Goal: Complete application form: Complete application form

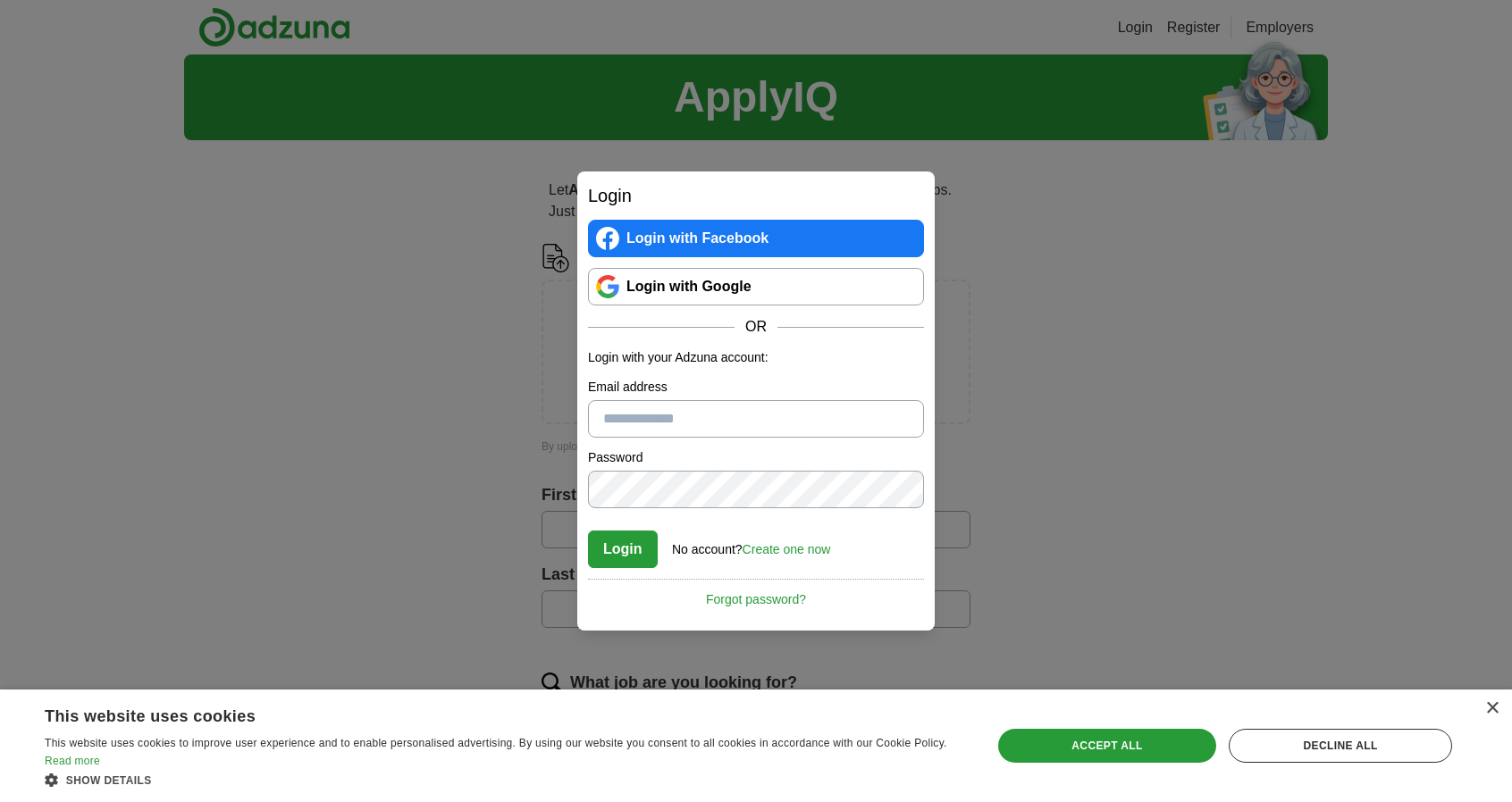
type input "**********"
click at [619, 545] on button "Login" at bounding box center [623, 549] width 70 height 38
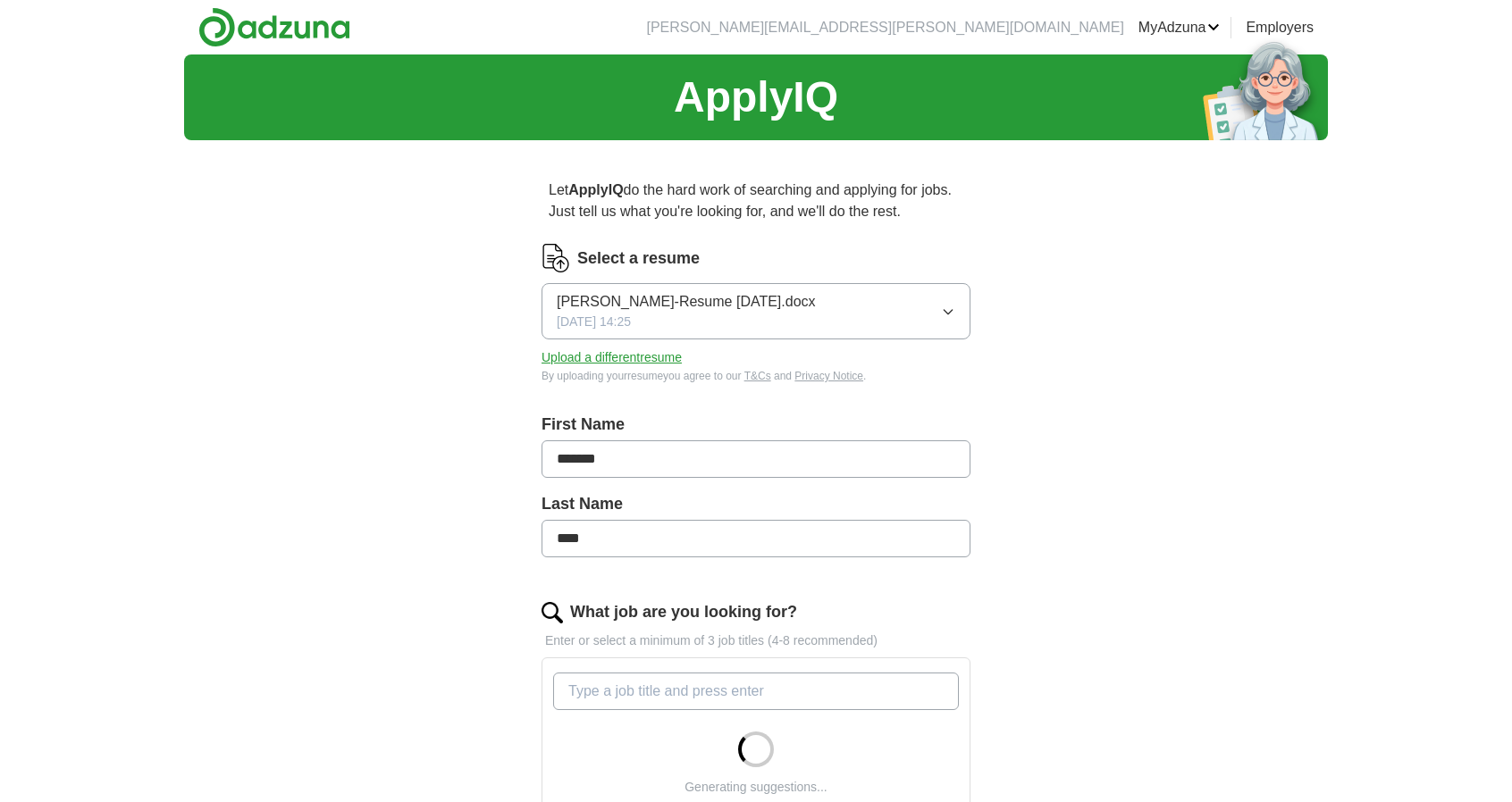
click at [946, 310] on icon "button" at bounding box center [947, 311] width 14 height 14
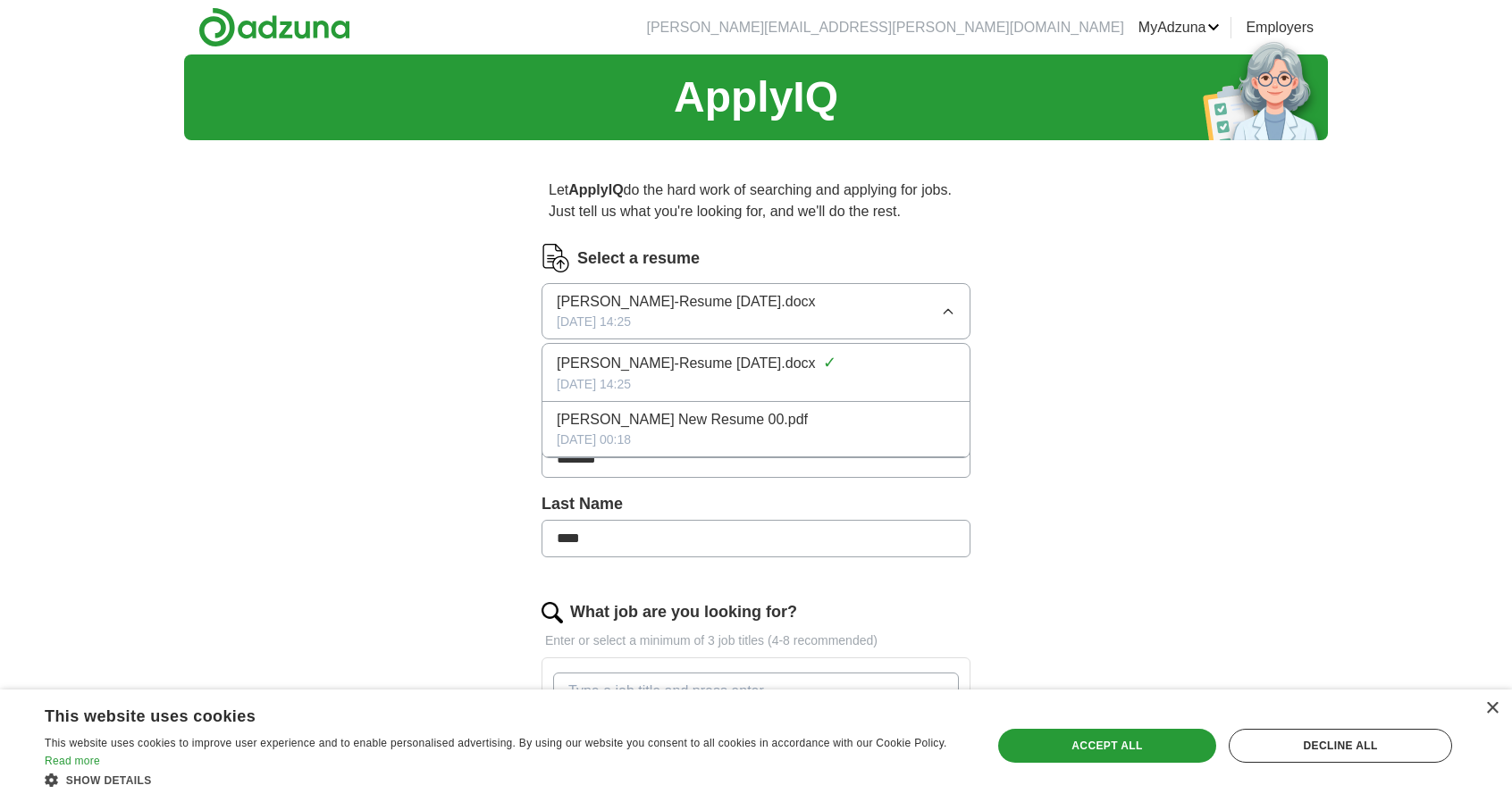
click at [1088, 365] on div "ApplyIQ Let ApplyIQ do the hard work of searching and applying for jobs. Just t…" at bounding box center [755, 771] width 1144 height 1433
click at [654, 363] on button "Upload a different resume" at bounding box center [612, 358] width 140 height 18
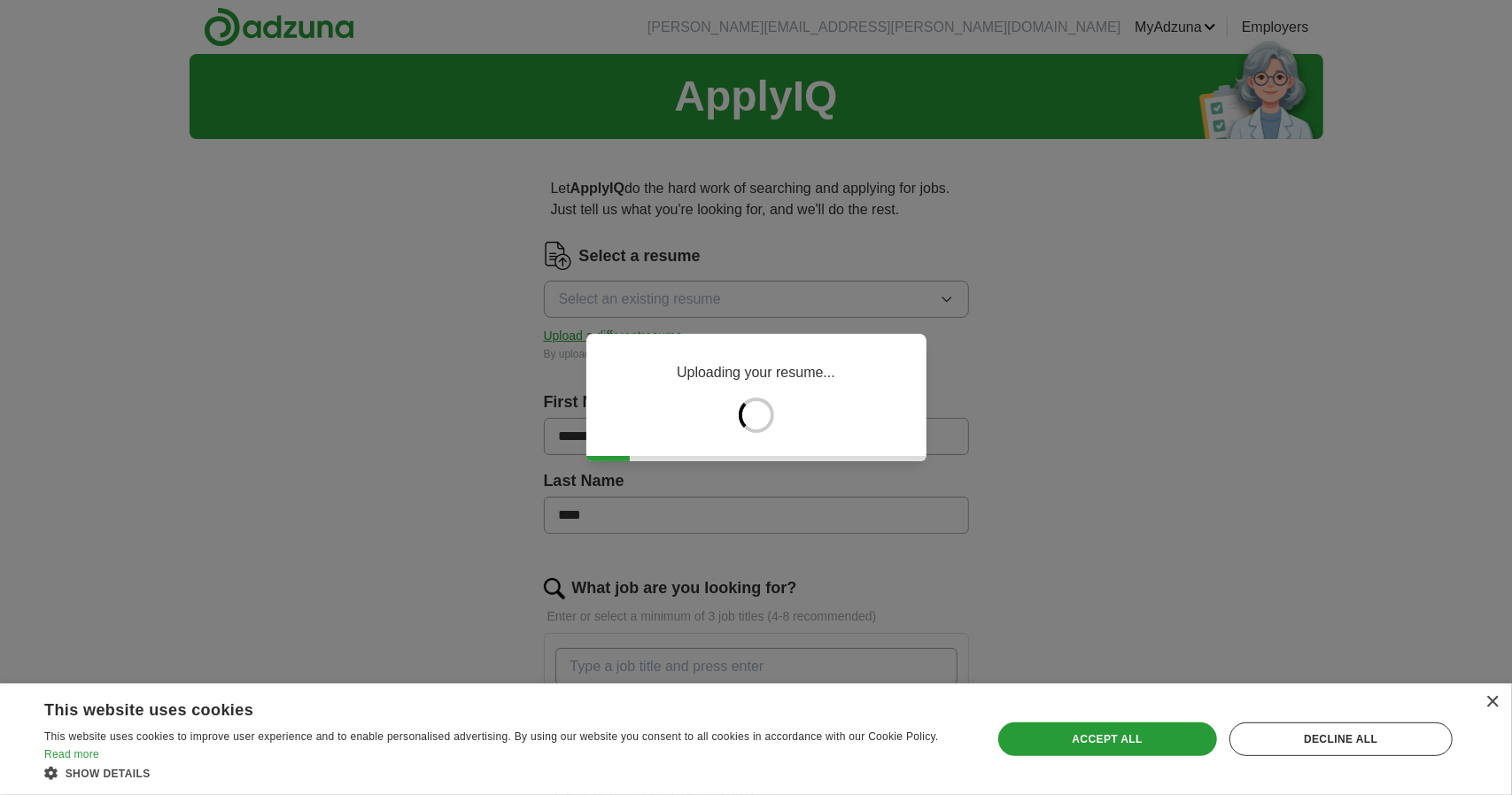
click at [1100, 734] on div "Accept all" at bounding box center [1107, 739] width 219 height 34
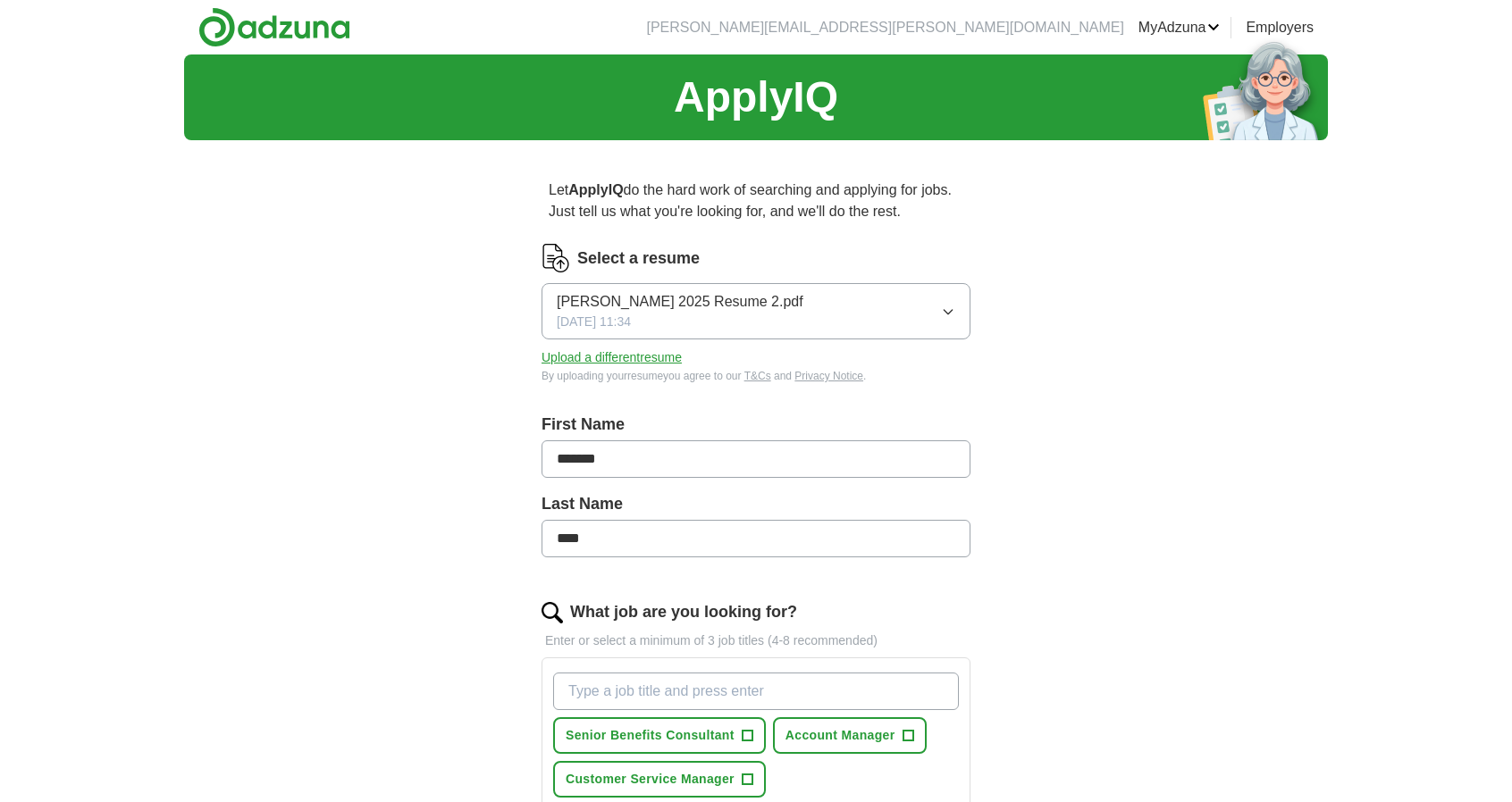
click at [598, 685] on input "What job are you looking for?" at bounding box center [756, 691] width 406 height 38
type input "R"
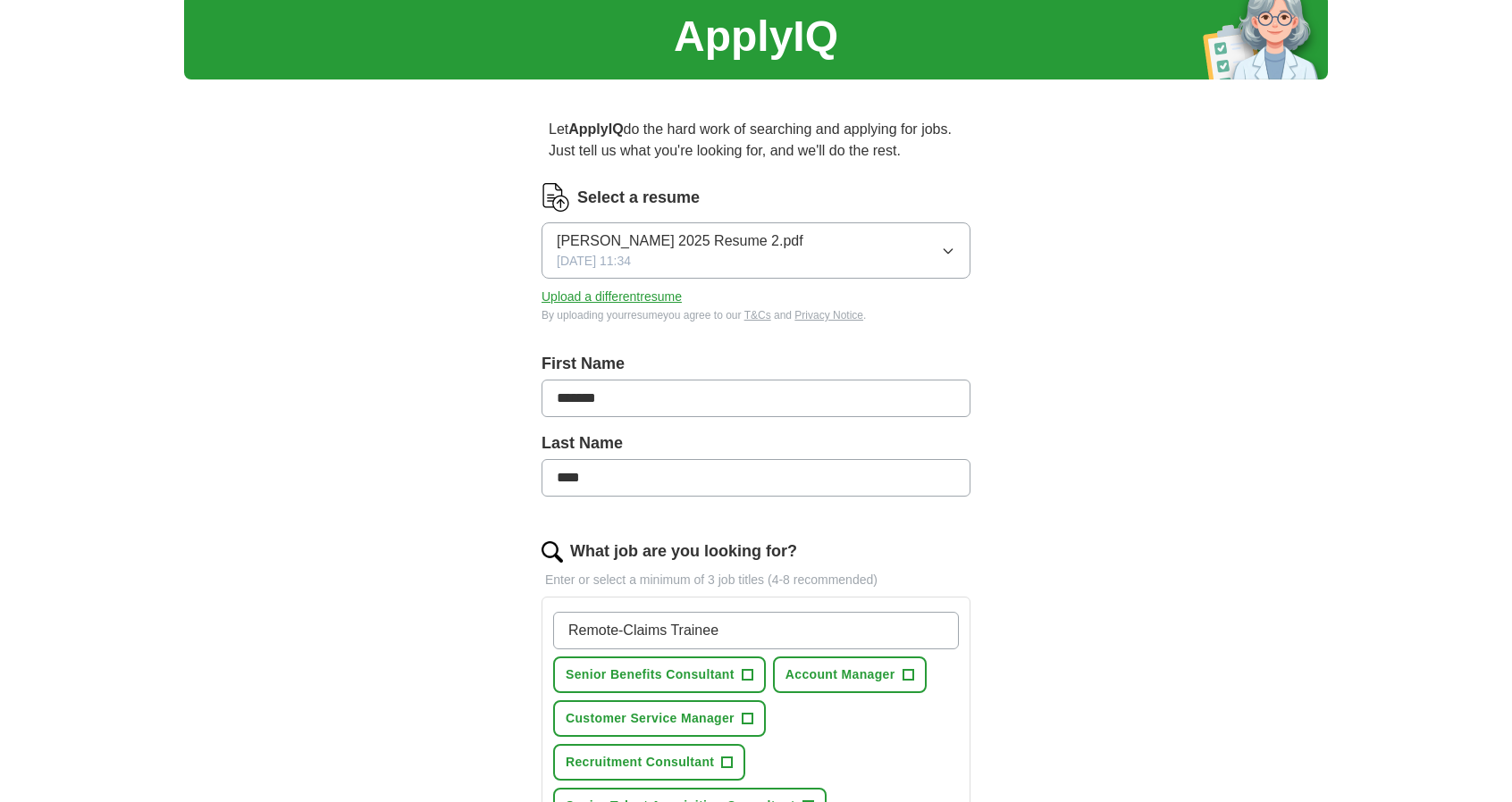
scroll to position [90, 0]
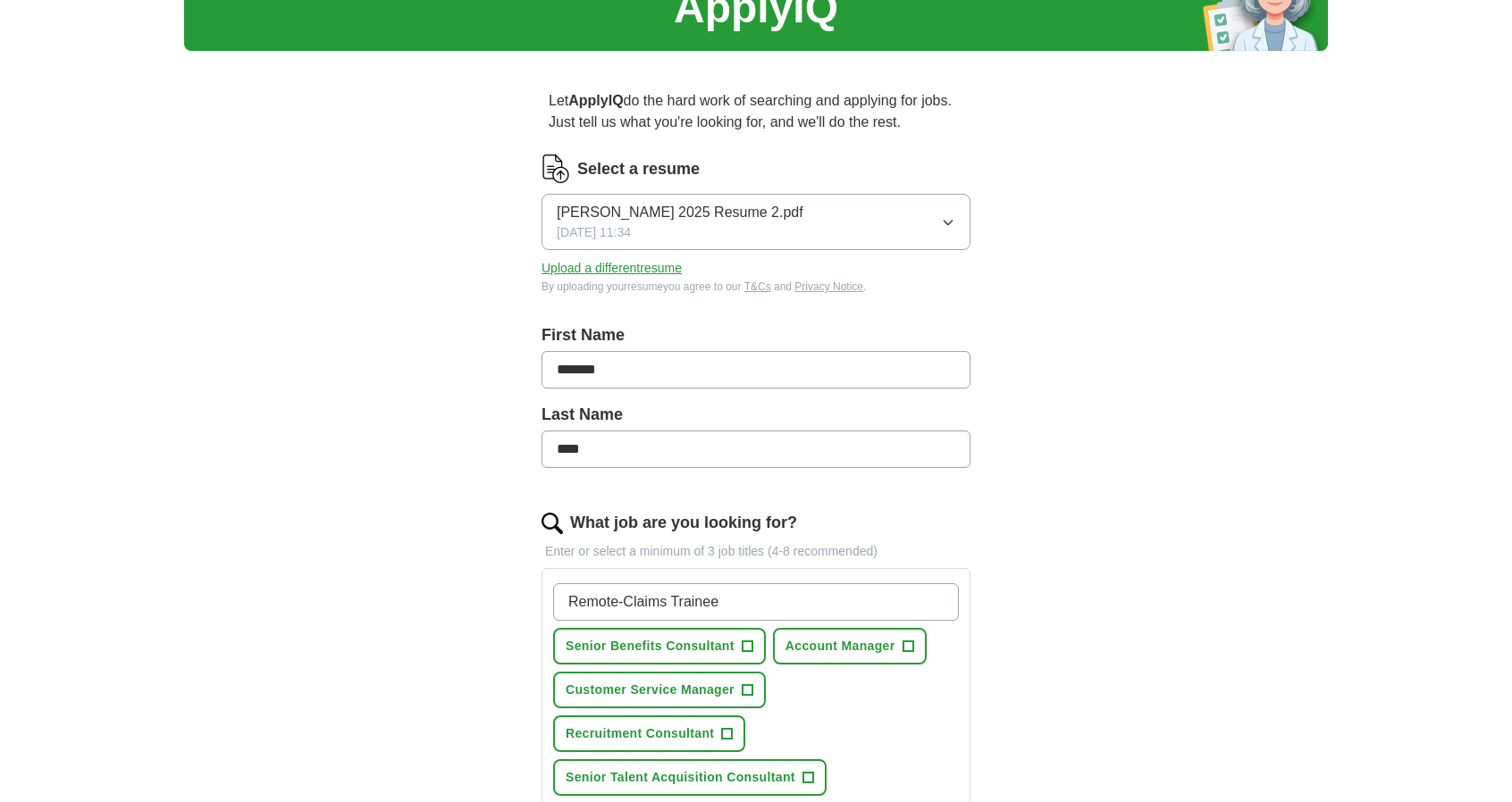
type input "Remote-Claims Trainee"
click at [728, 734] on span "+" at bounding box center [727, 734] width 11 height 14
click at [766, 603] on input "Remote-Claims Trainee" at bounding box center [756, 602] width 406 height 38
click at [810, 603] on input "Remote-Claims Trainee" at bounding box center [756, 602] width 406 height 38
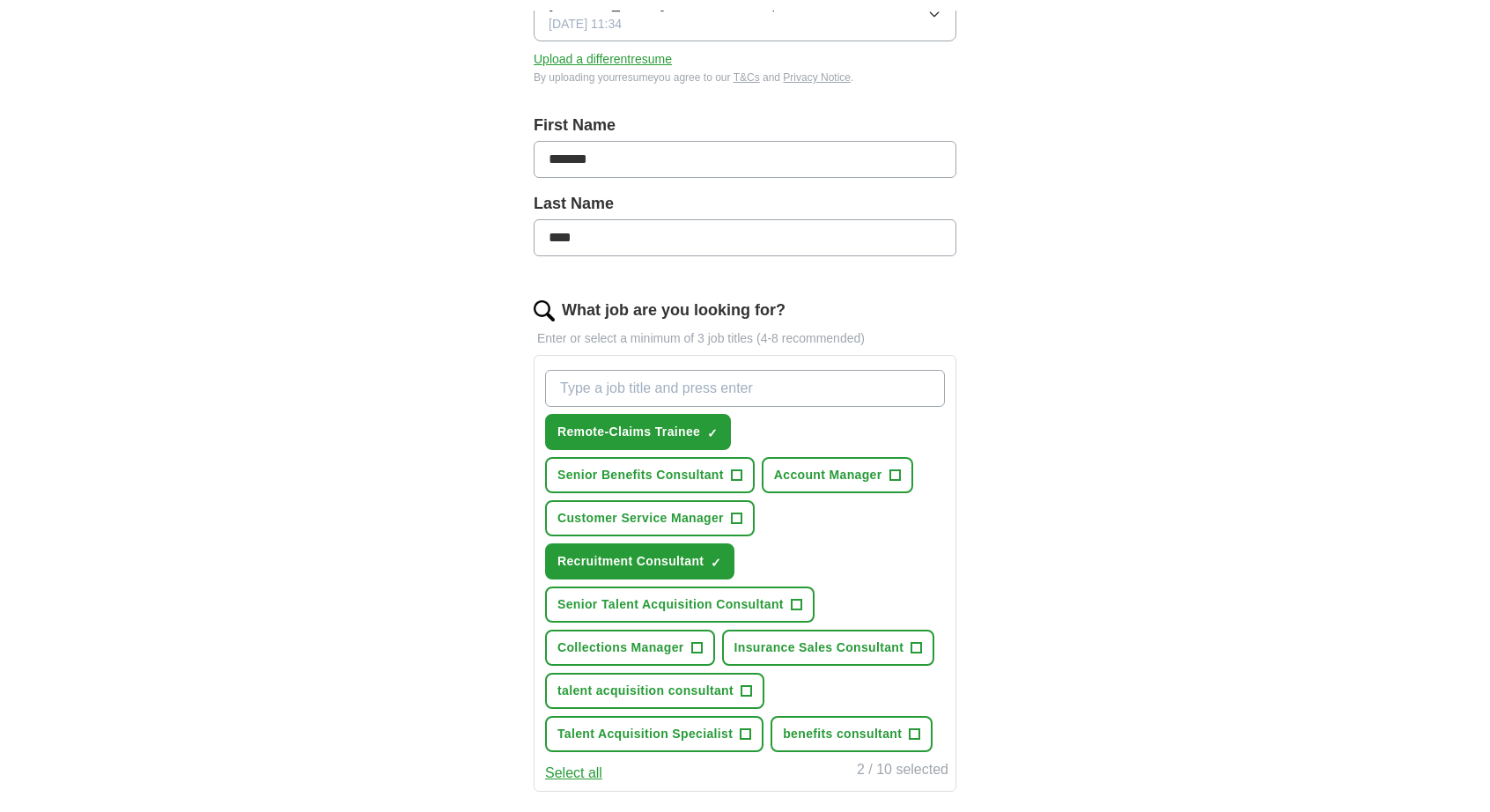
scroll to position [352, 0]
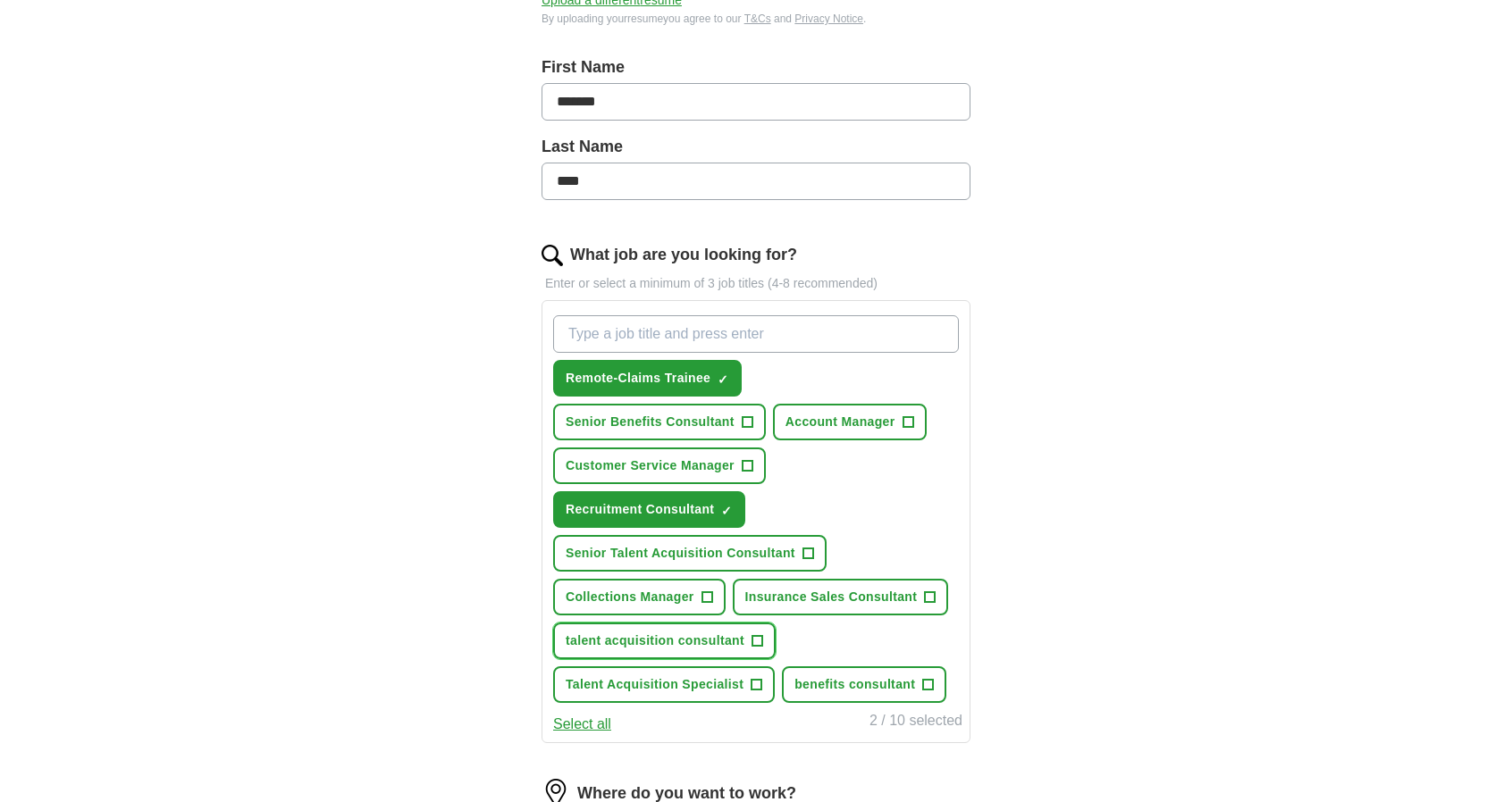
click at [750, 642] on button "talent acquisition consultant +" at bounding box center [664, 641] width 222 height 37
click at [659, 640] on span "talent acquisition consultant" at bounding box center [655, 640] width 179 height 18
click at [561, 629] on button "talent acquisition consultant +" at bounding box center [664, 641] width 222 height 37
click at [678, 327] on input "What job are you looking for?" at bounding box center [756, 334] width 406 height 38
click at [678, 327] on input "Remote-T" at bounding box center [756, 334] width 406 height 38
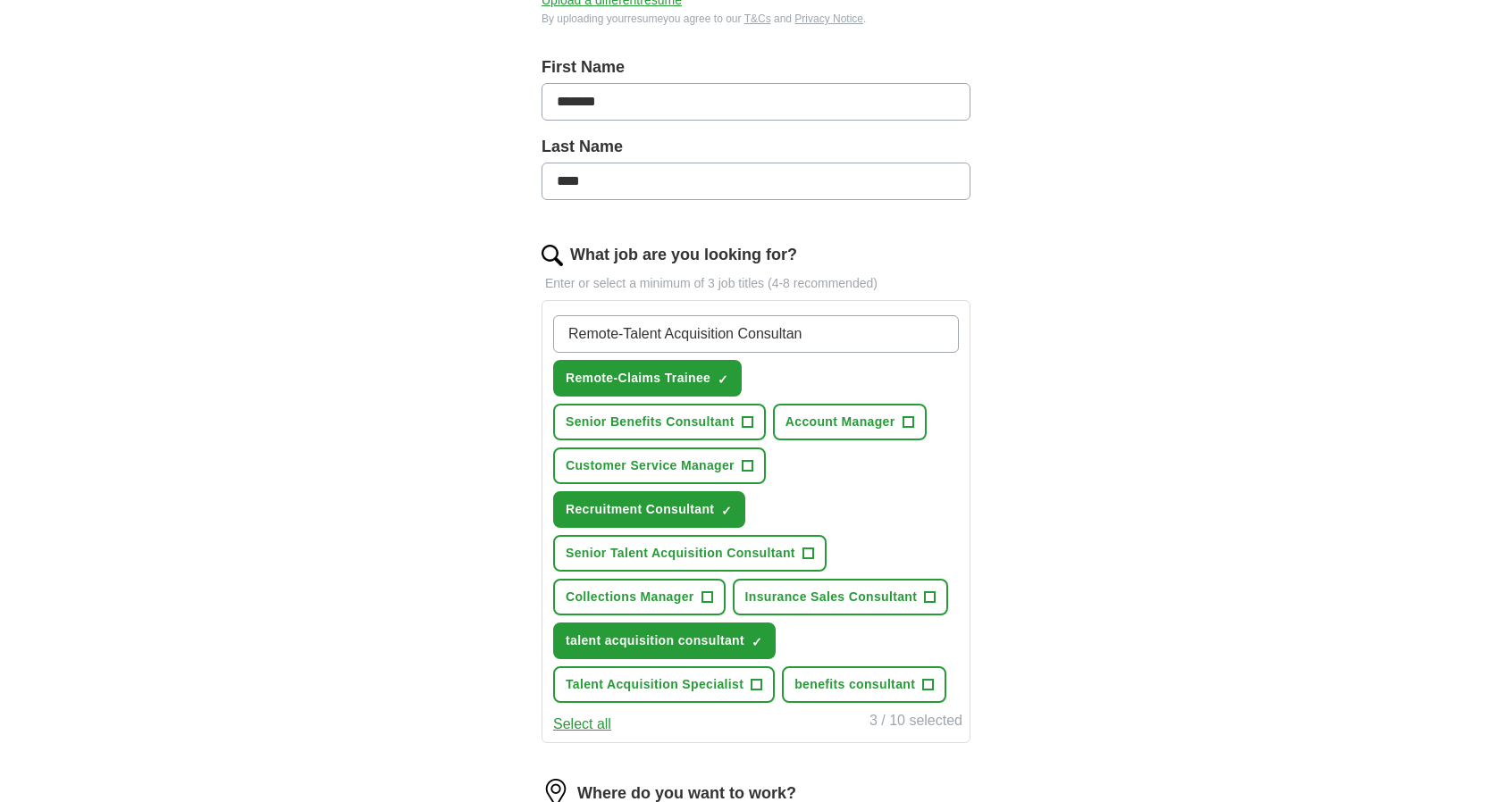
type input "Remote-Talent Acquisition Consultant"
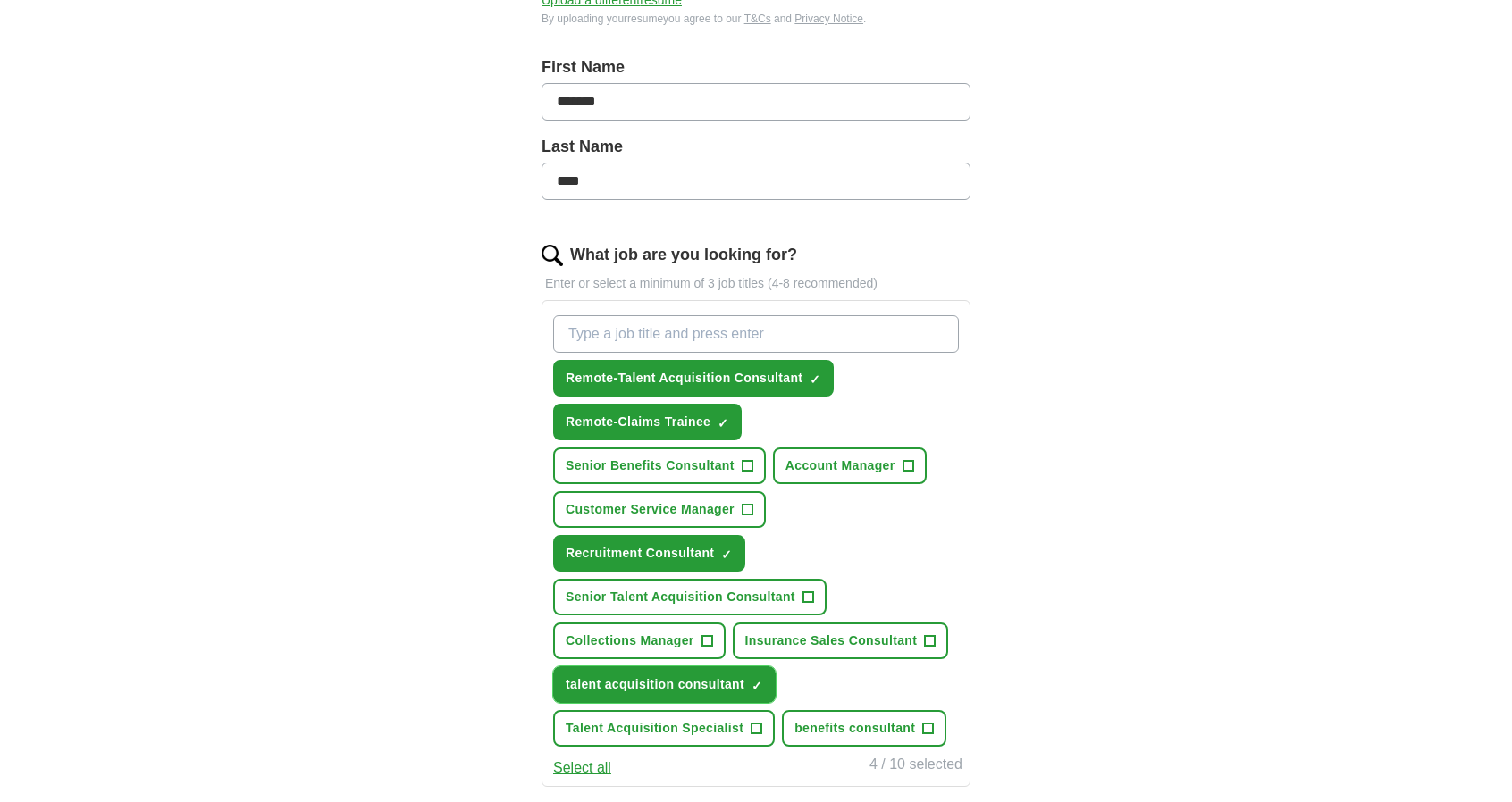
click at [762, 686] on span "✓ ×" at bounding box center [757, 686] width 12 height 11
click at [668, 329] on input "What job are you looking for?" at bounding box center [756, 334] width 406 height 38
type input "Remote-Recruitment Consultant"
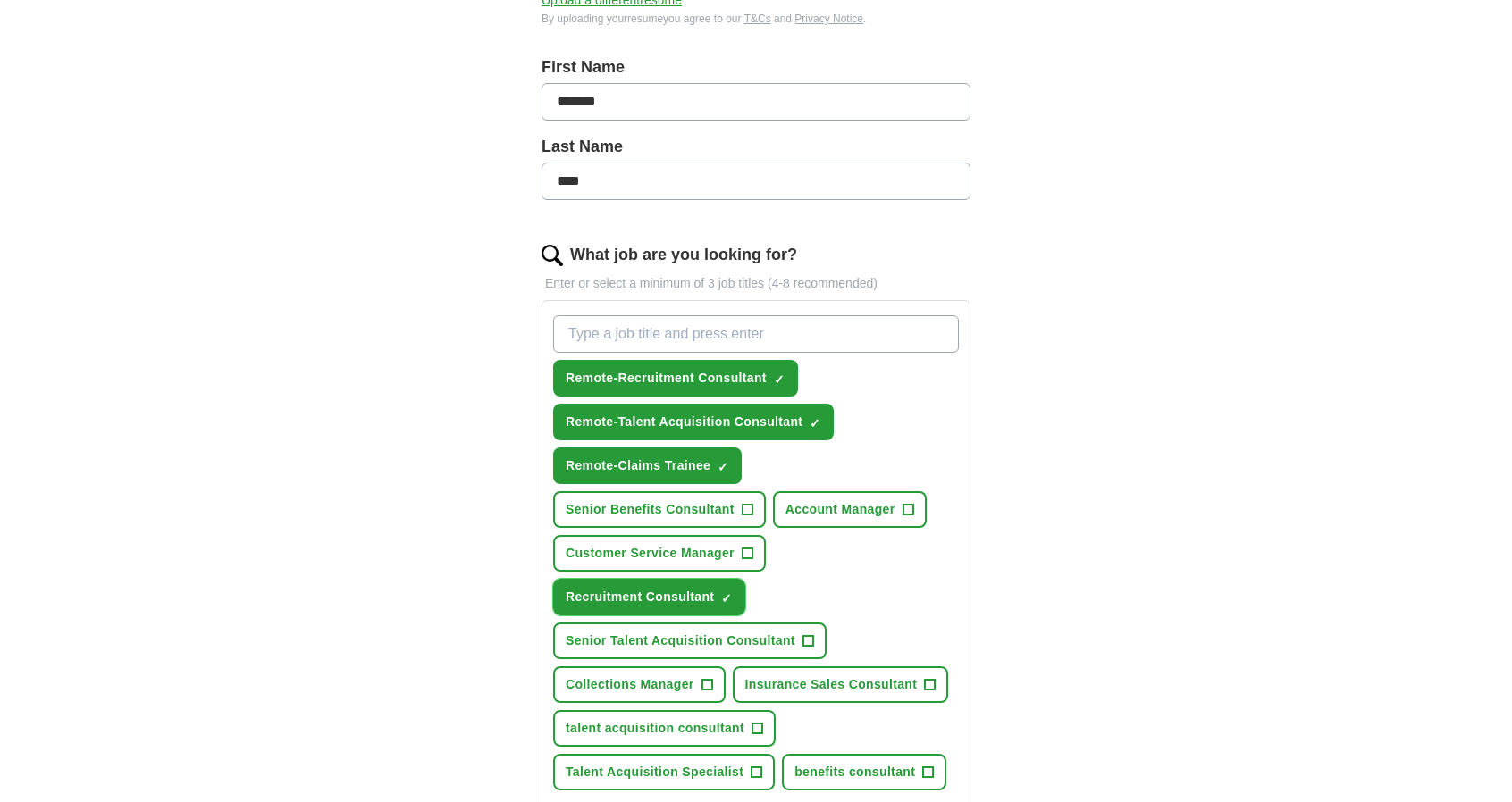
click at [716, 601] on button "Recruitment Consultant ✓ ×" at bounding box center [649, 597] width 192 height 37
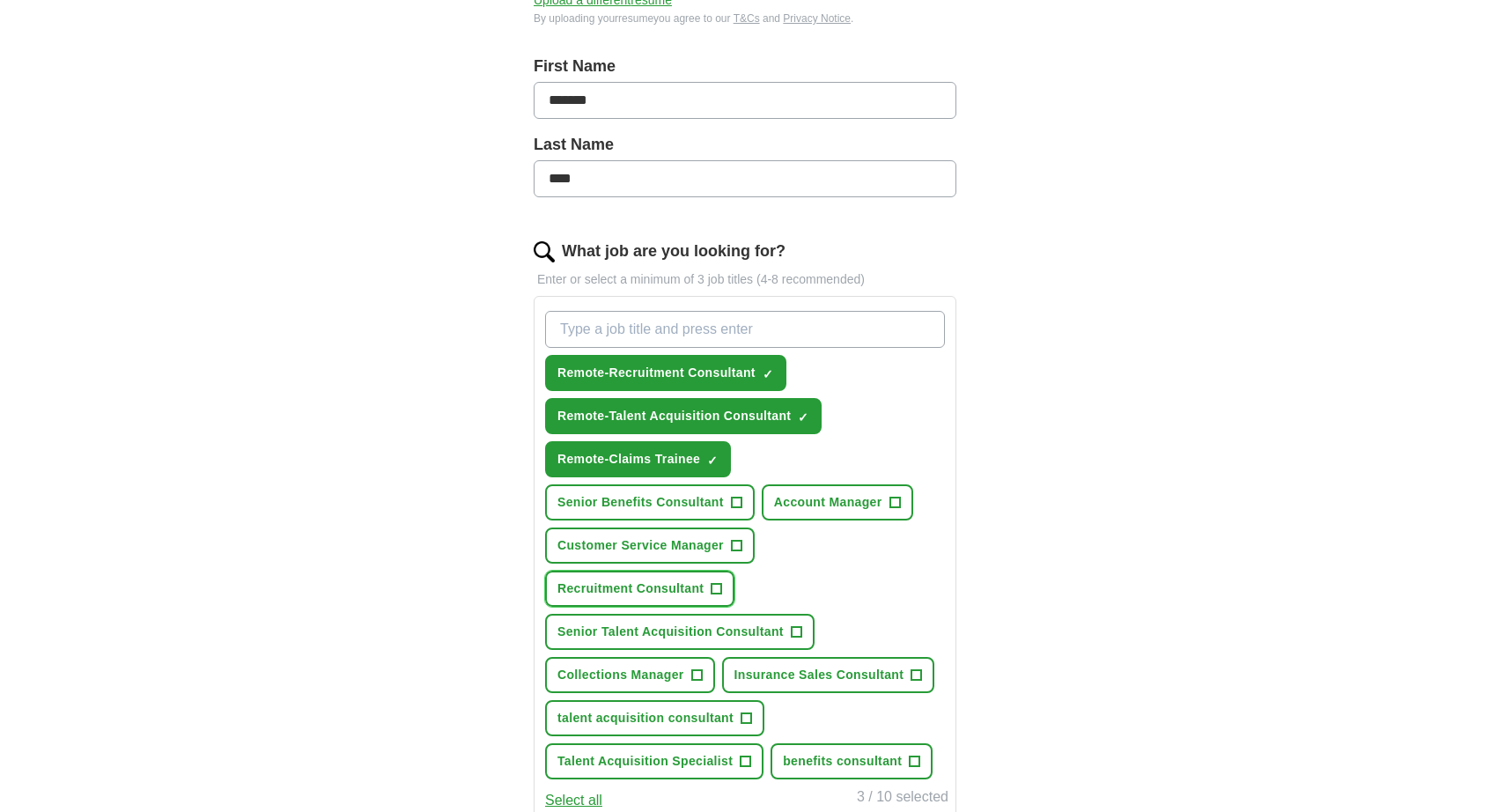
scroll to position [528, 0]
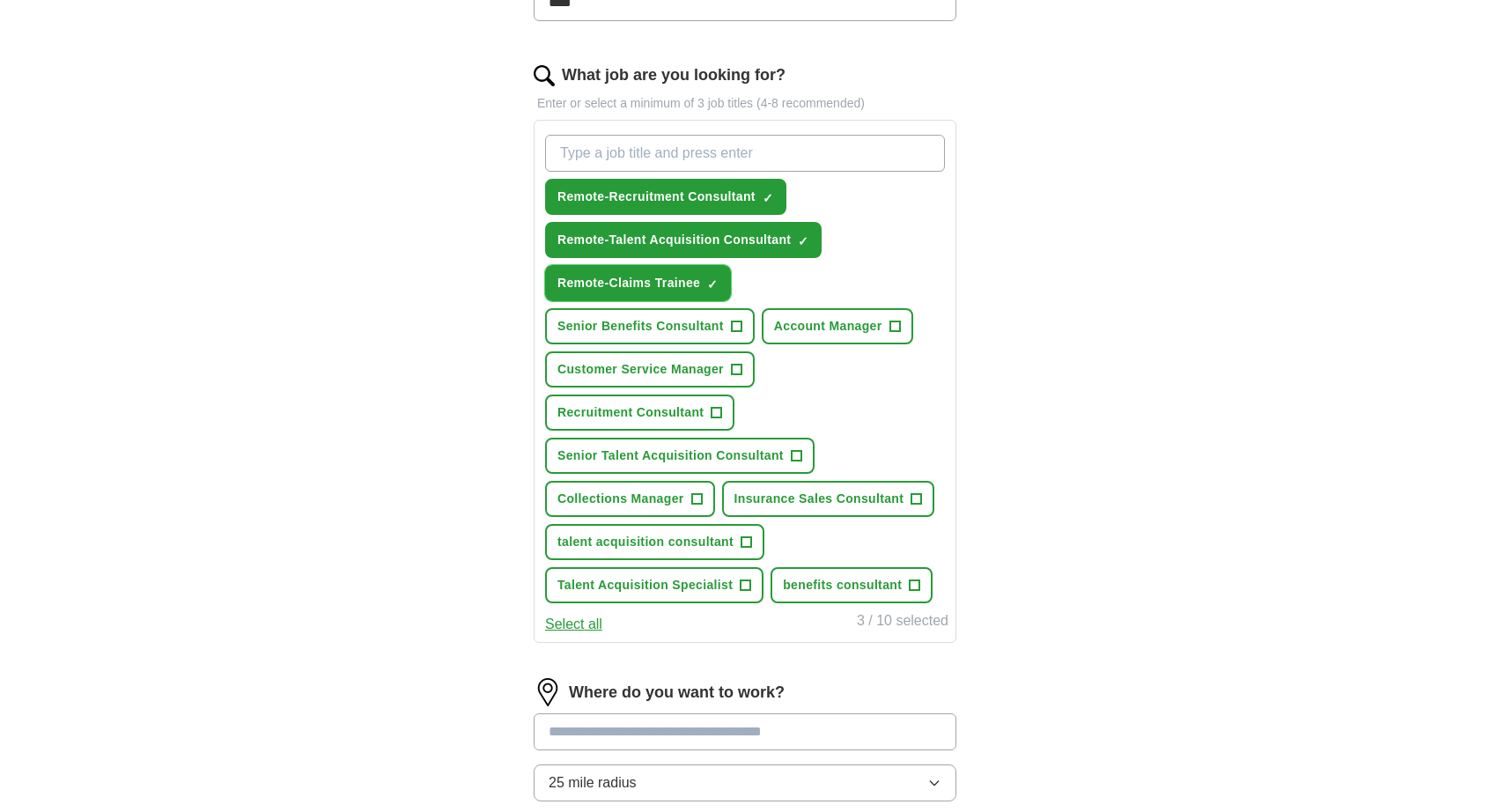
click at [594, 275] on span "Remote-Claims Trainee" at bounding box center [629, 283] width 143 height 18
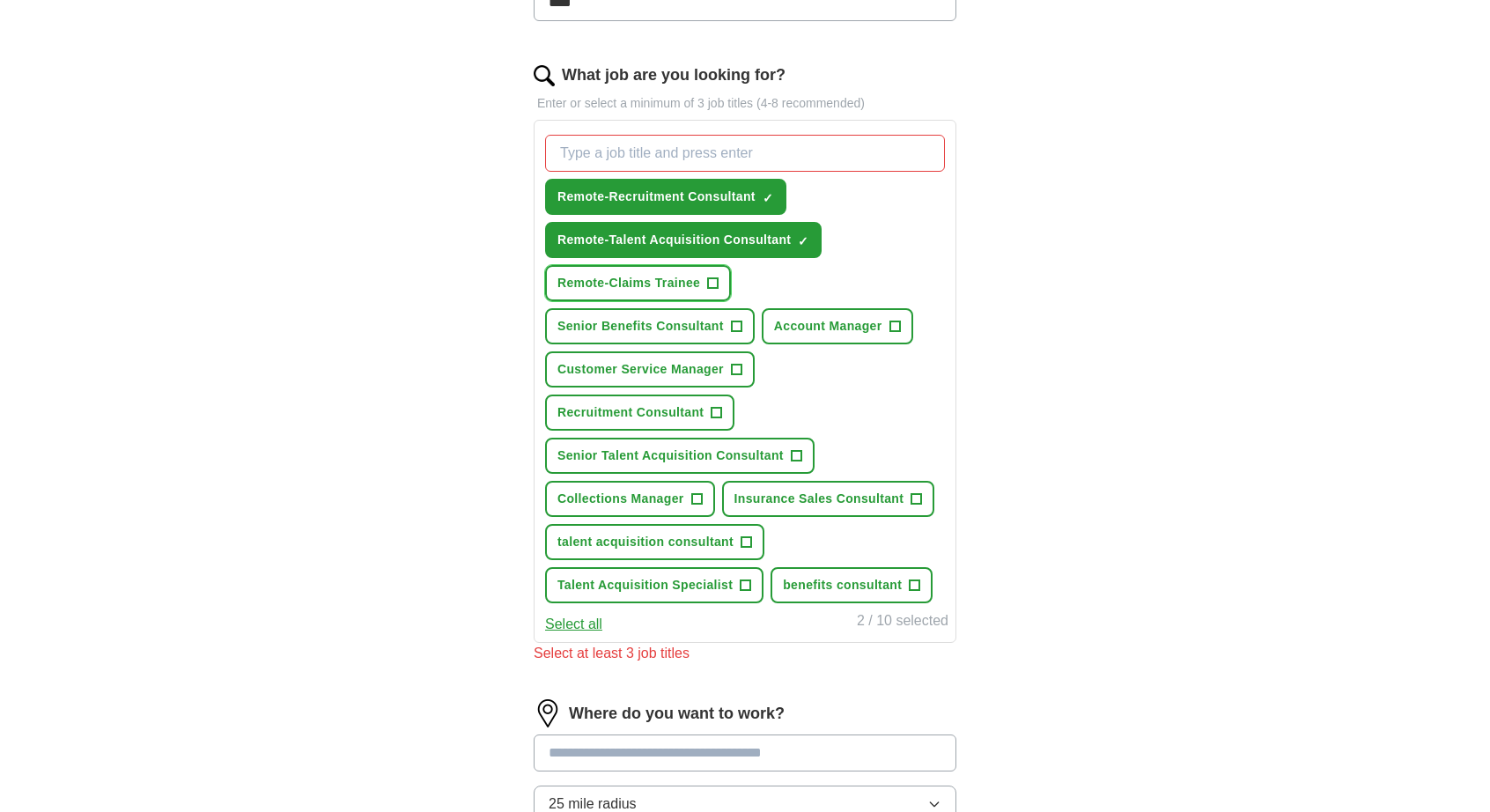
click at [706, 277] on button "Remote-Claims Trainee +" at bounding box center [638, 283] width 186 height 36
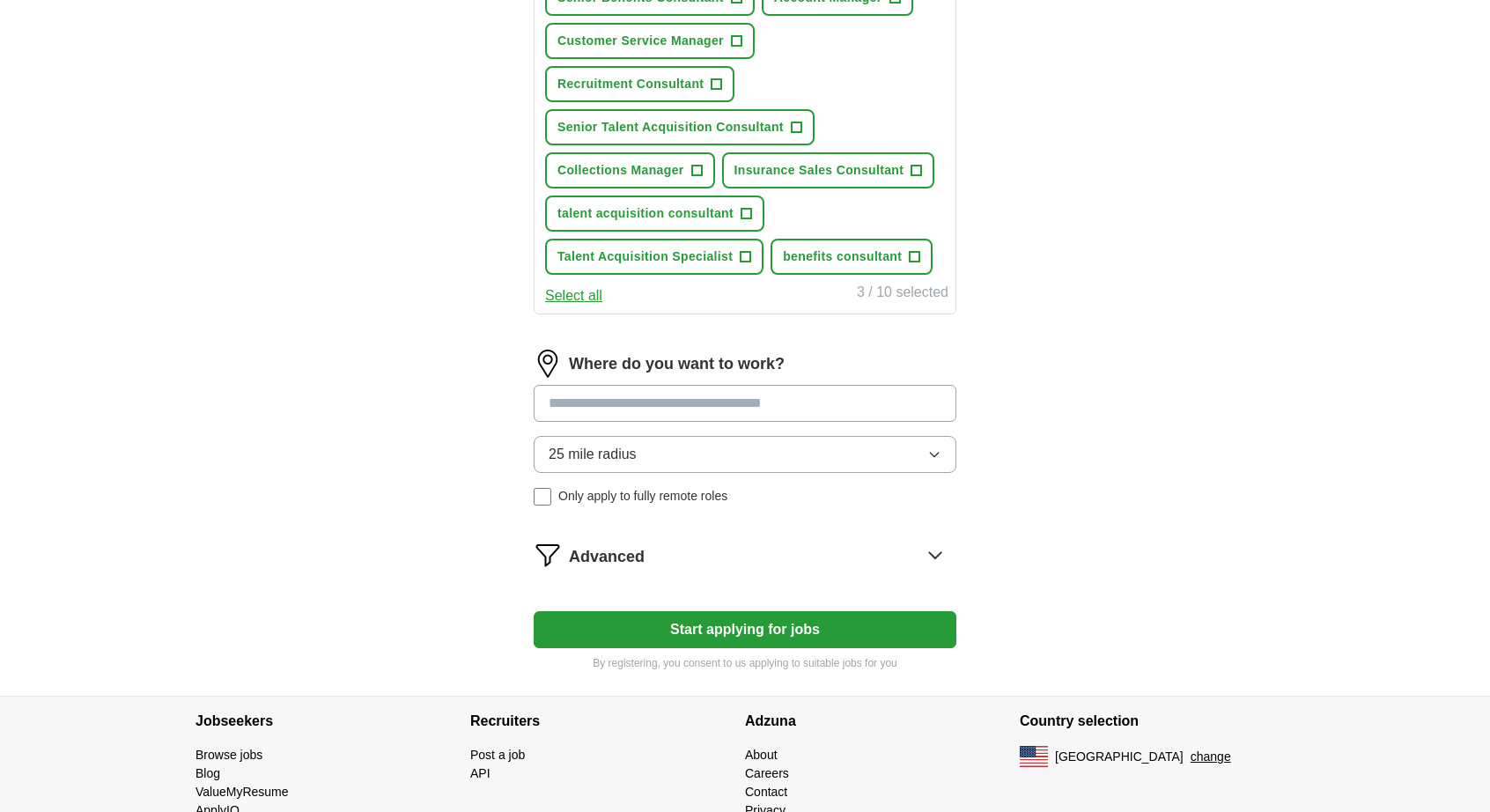
scroll to position [880, 0]
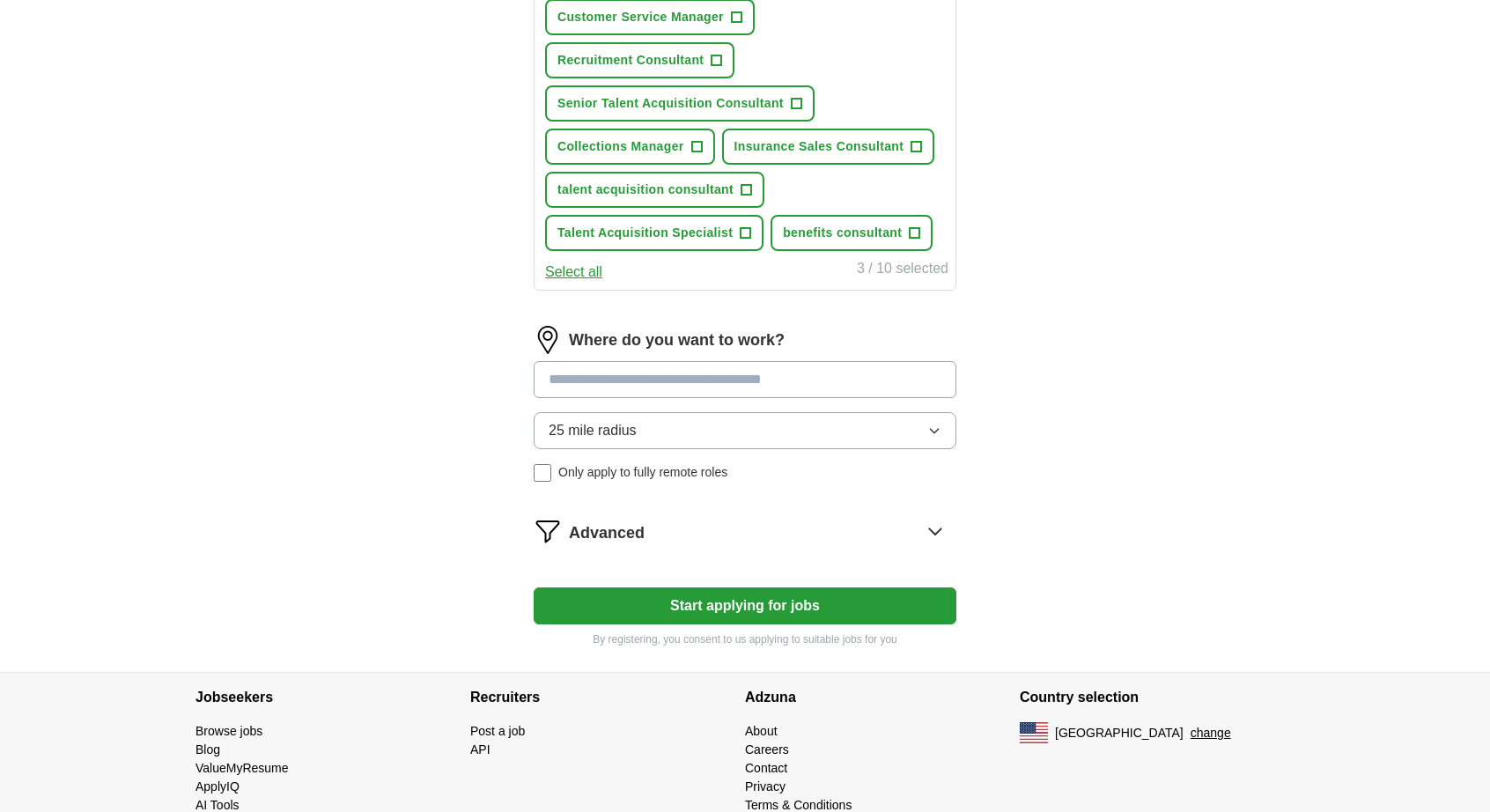
click at [584, 383] on input at bounding box center [745, 379] width 423 height 37
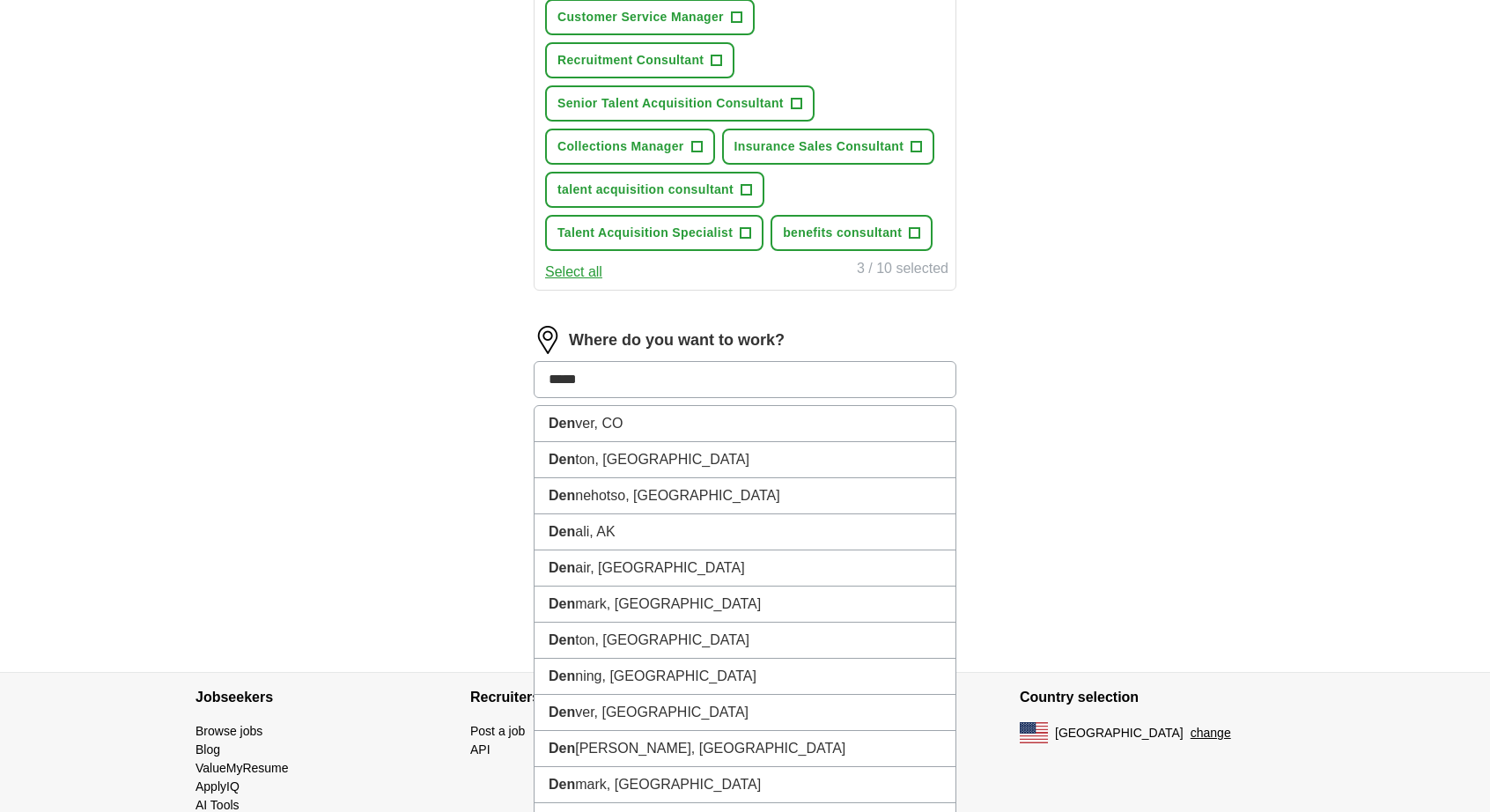
type input "******"
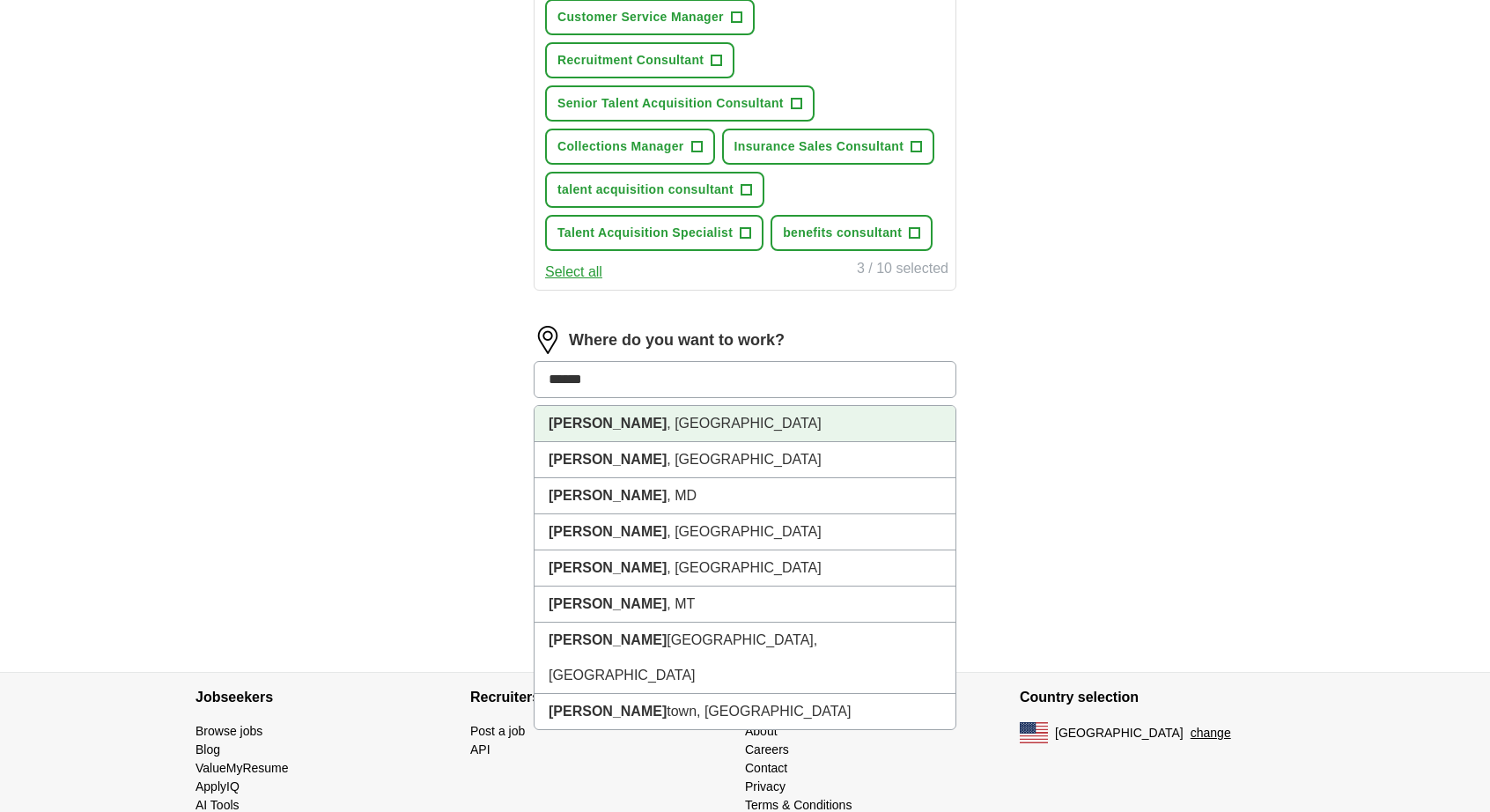
click at [562, 428] on li "[GEOGRAPHIC_DATA] , [GEOGRAPHIC_DATA]" at bounding box center [745, 424] width 421 height 36
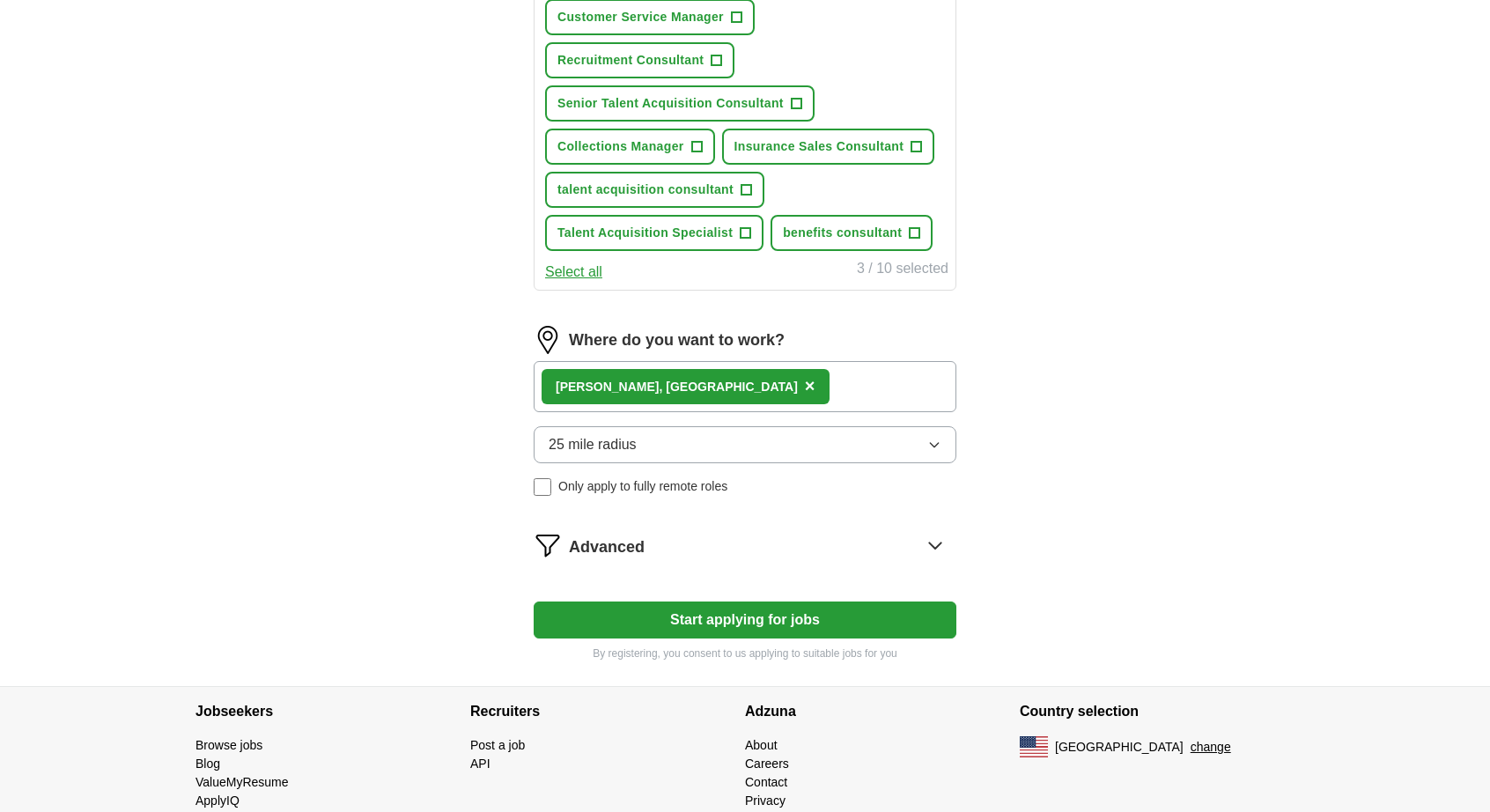
click at [927, 441] on icon "button" at bounding box center [933, 444] width 14 height 14
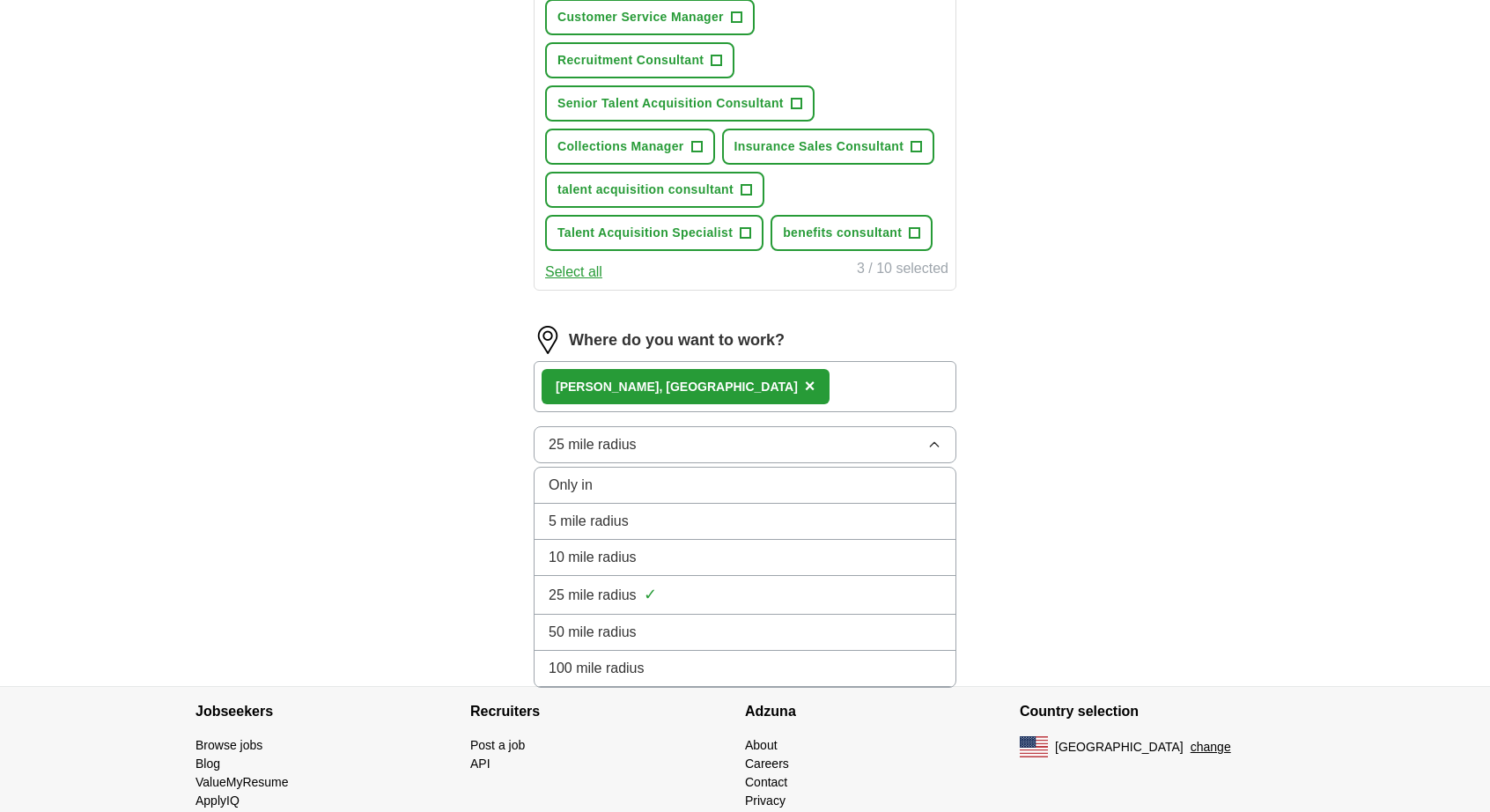
click at [602, 631] on span "50 mile radius" at bounding box center [592, 631] width 88 height 21
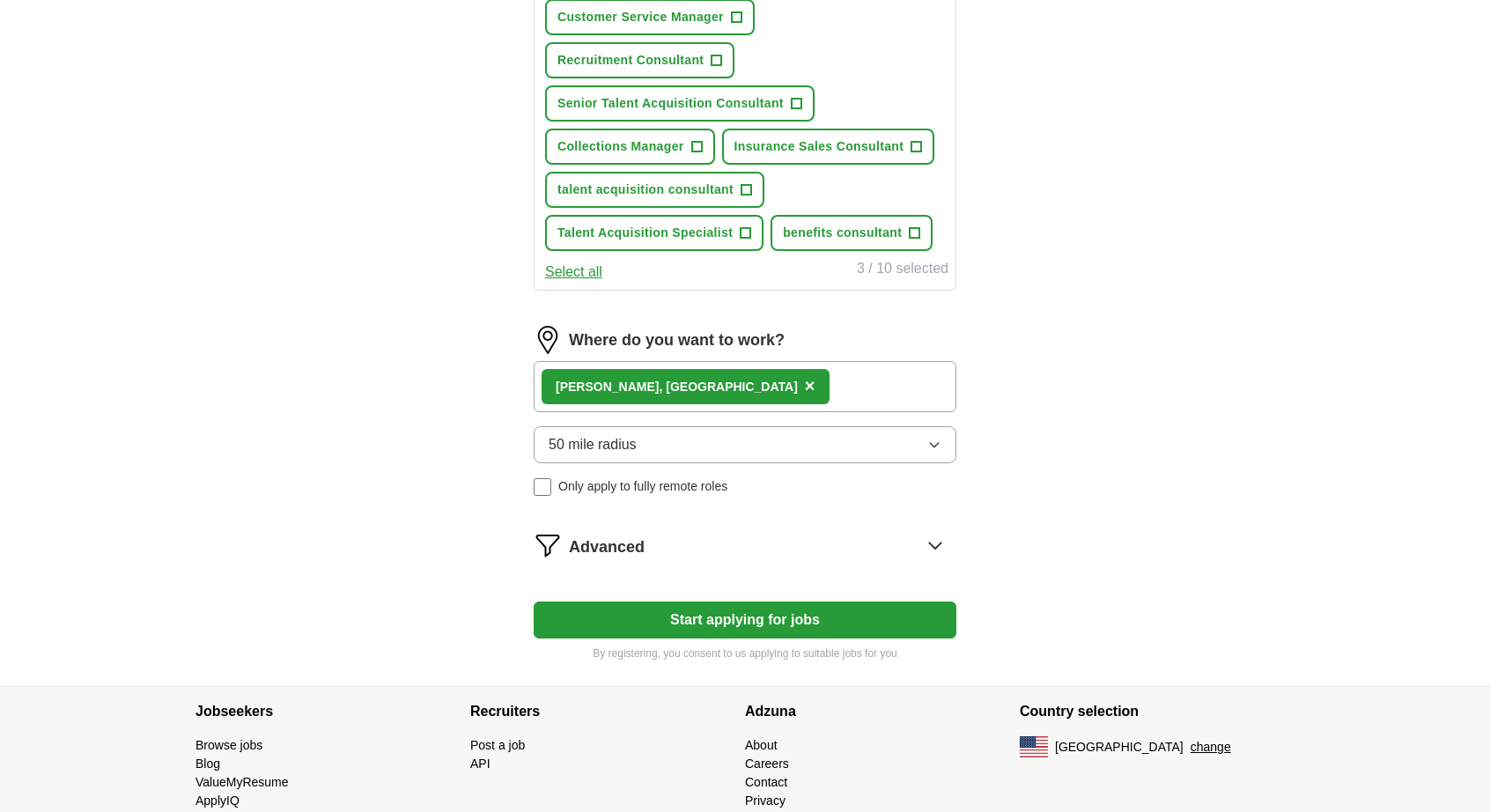
click at [802, 621] on button "Start applying for jobs" at bounding box center [745, 619] width 423 height 37
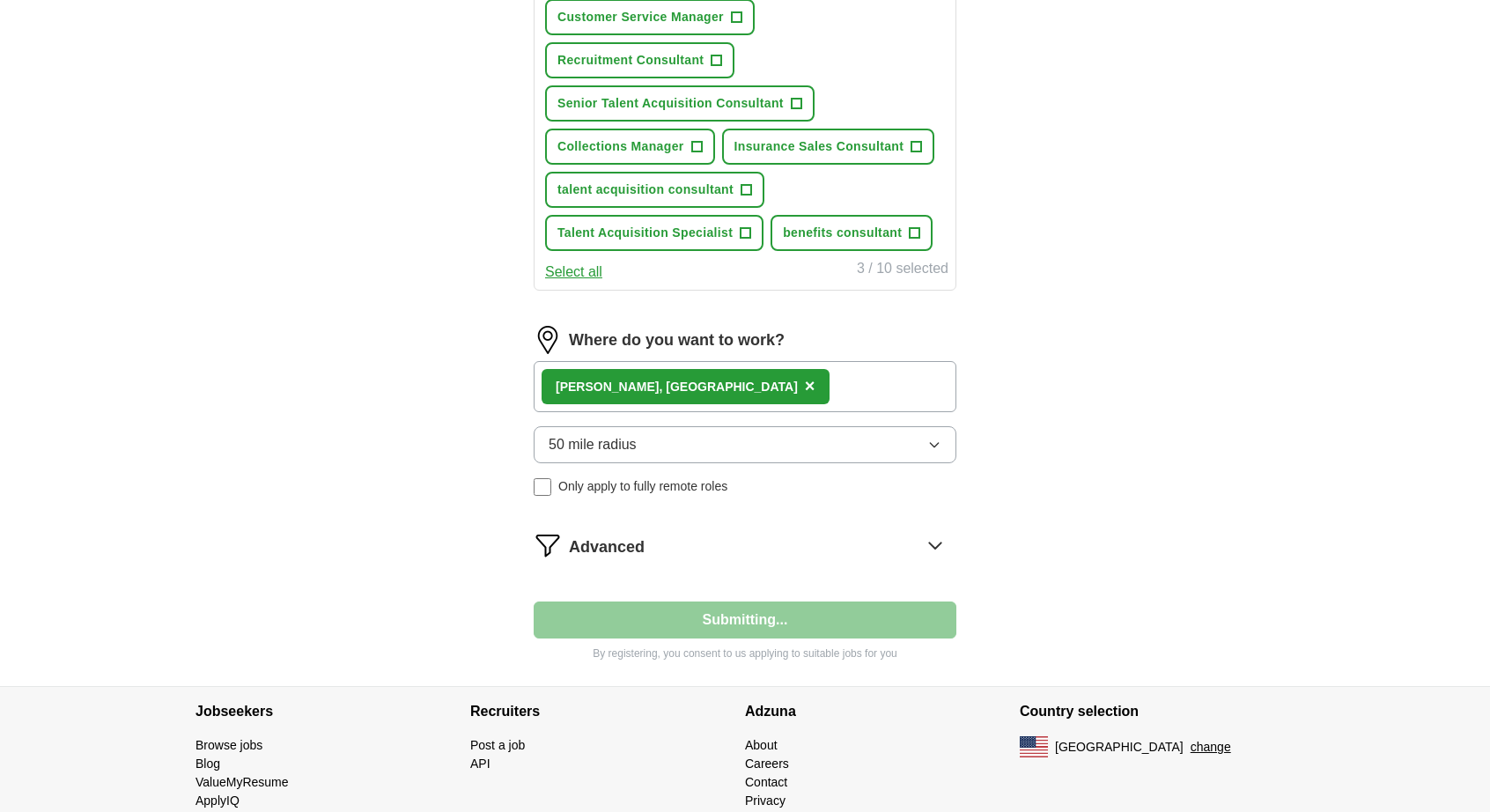
select select "**"
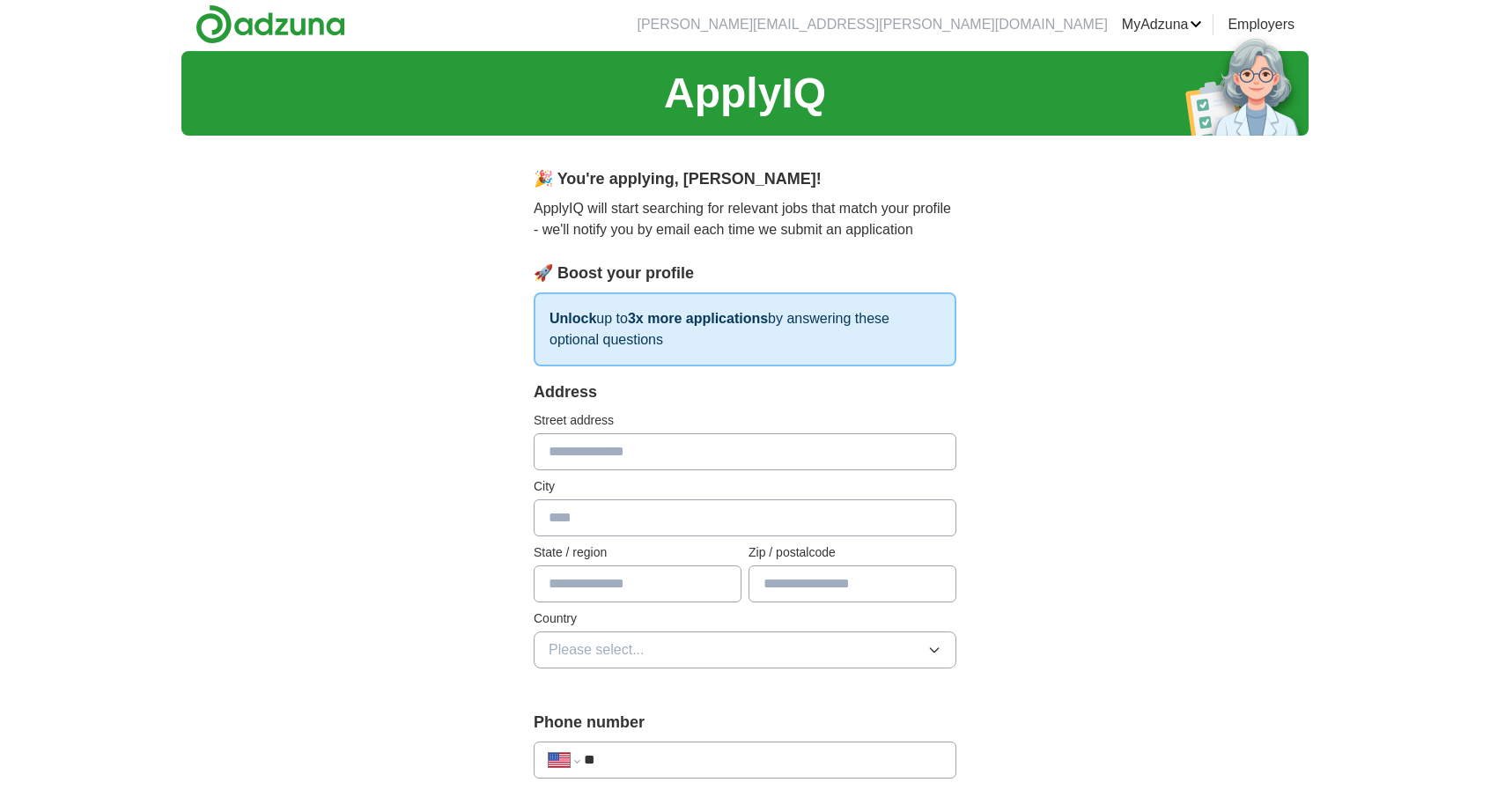
scroll to position [0, 0]
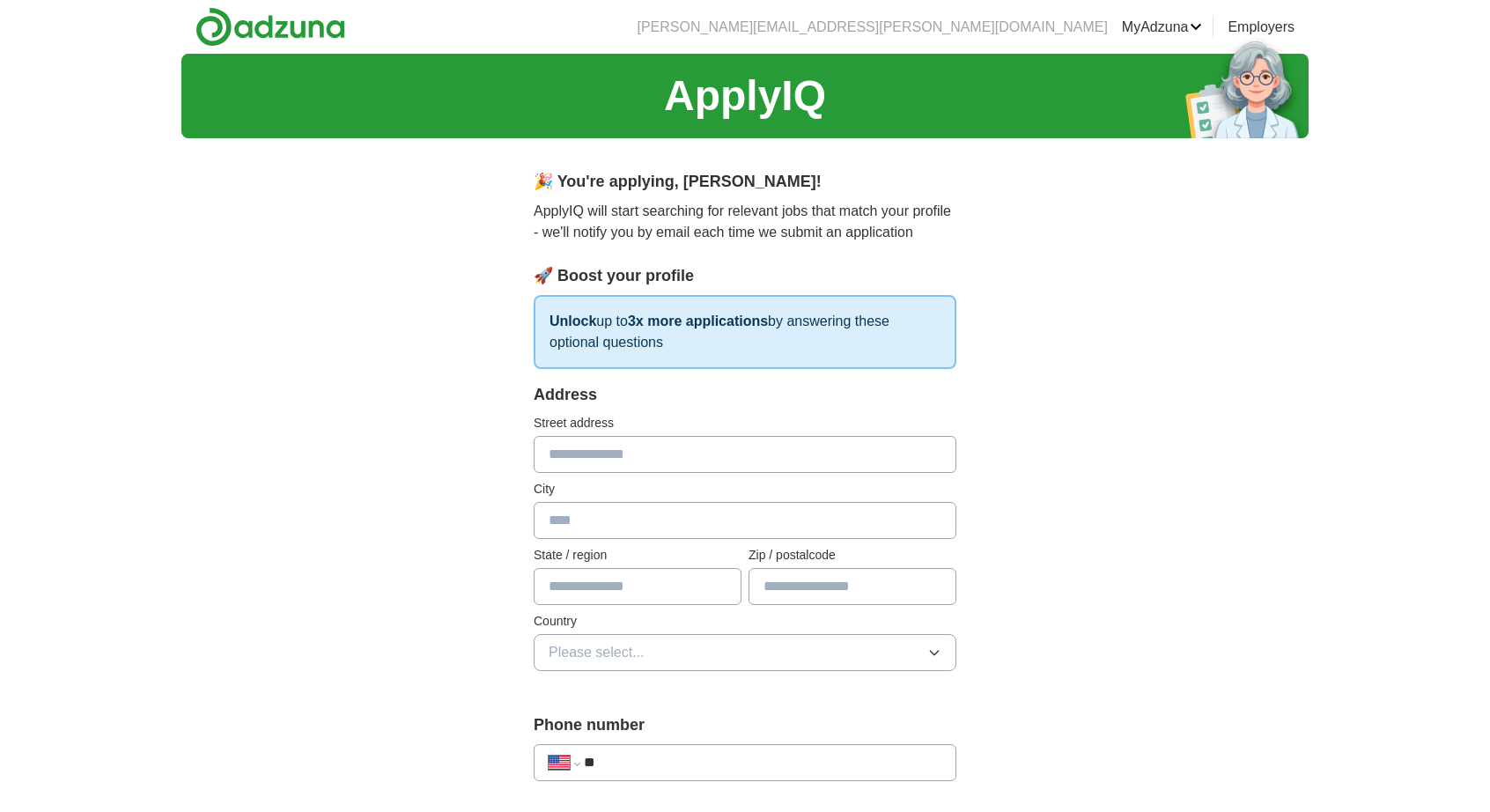
click at [649, 450] on input "text" at bounding box center [745, 454] width 423 height 37
type input "**********"
type input "******"
type input "**"
type input "*****"
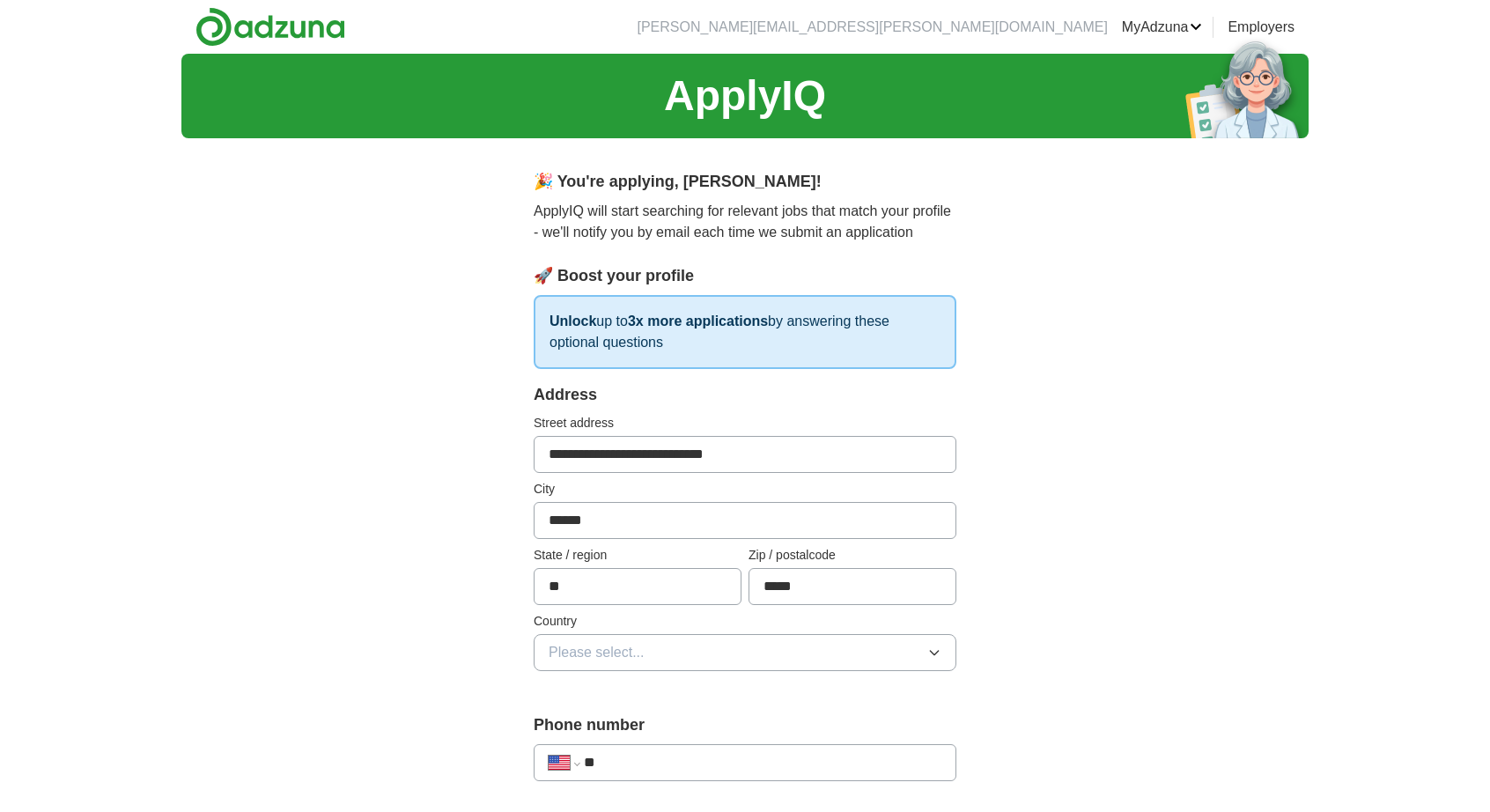
click at [941, 646] on button "Please select..." at bounding box center [745, 652] width 423 height 37
click at [675, 727] on div "[GEOGRAPHIC_DATA]" at bounding box center [745, 728] width 393 height 21
click at [817, 456] on input "**********" at bounding box center [745, 454] width 423 height 37
click at [736, 456] on input "**********" at bounding box center [745, 454] width 423 height 37
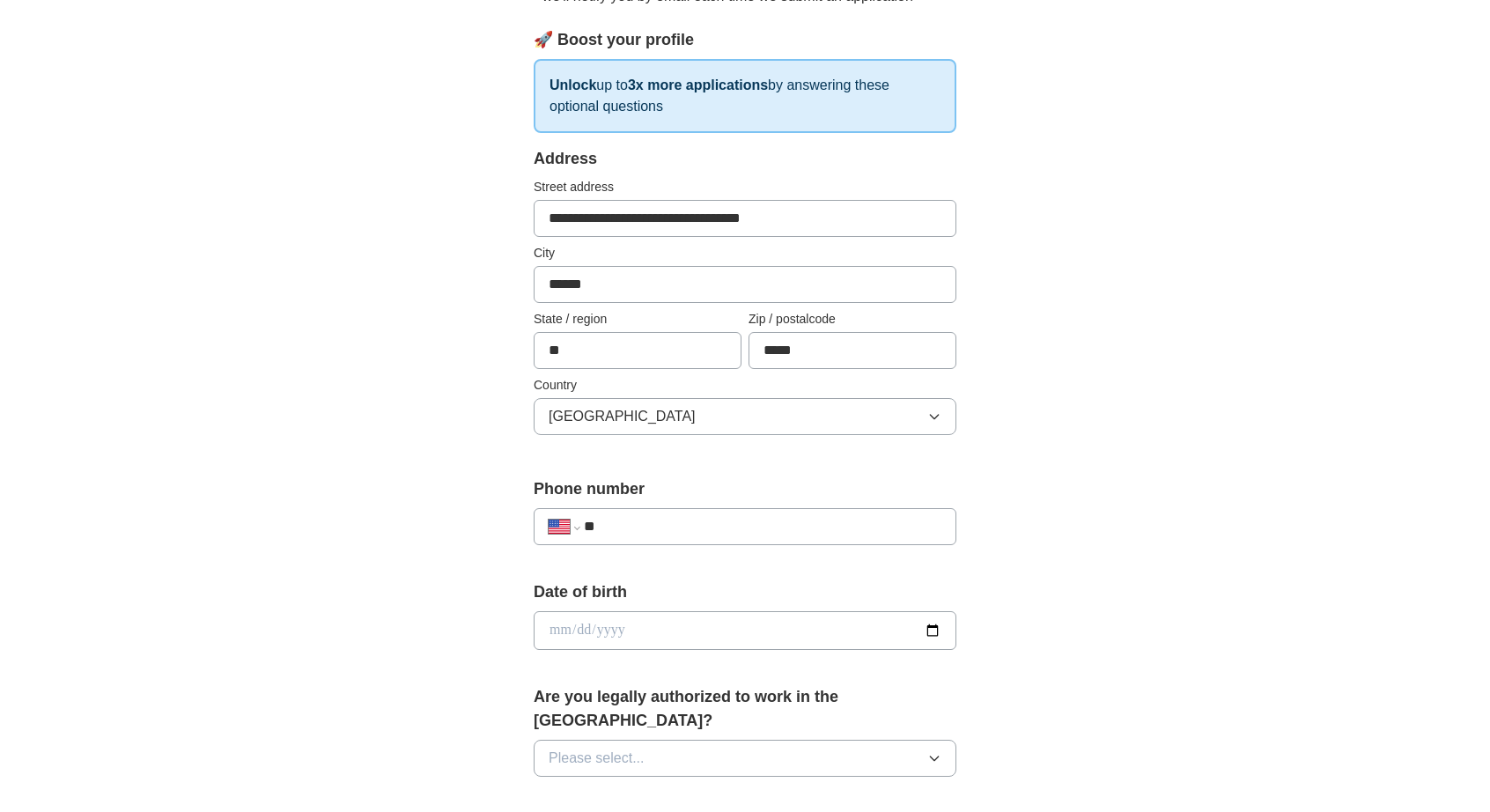
scroll to position [264, 0]
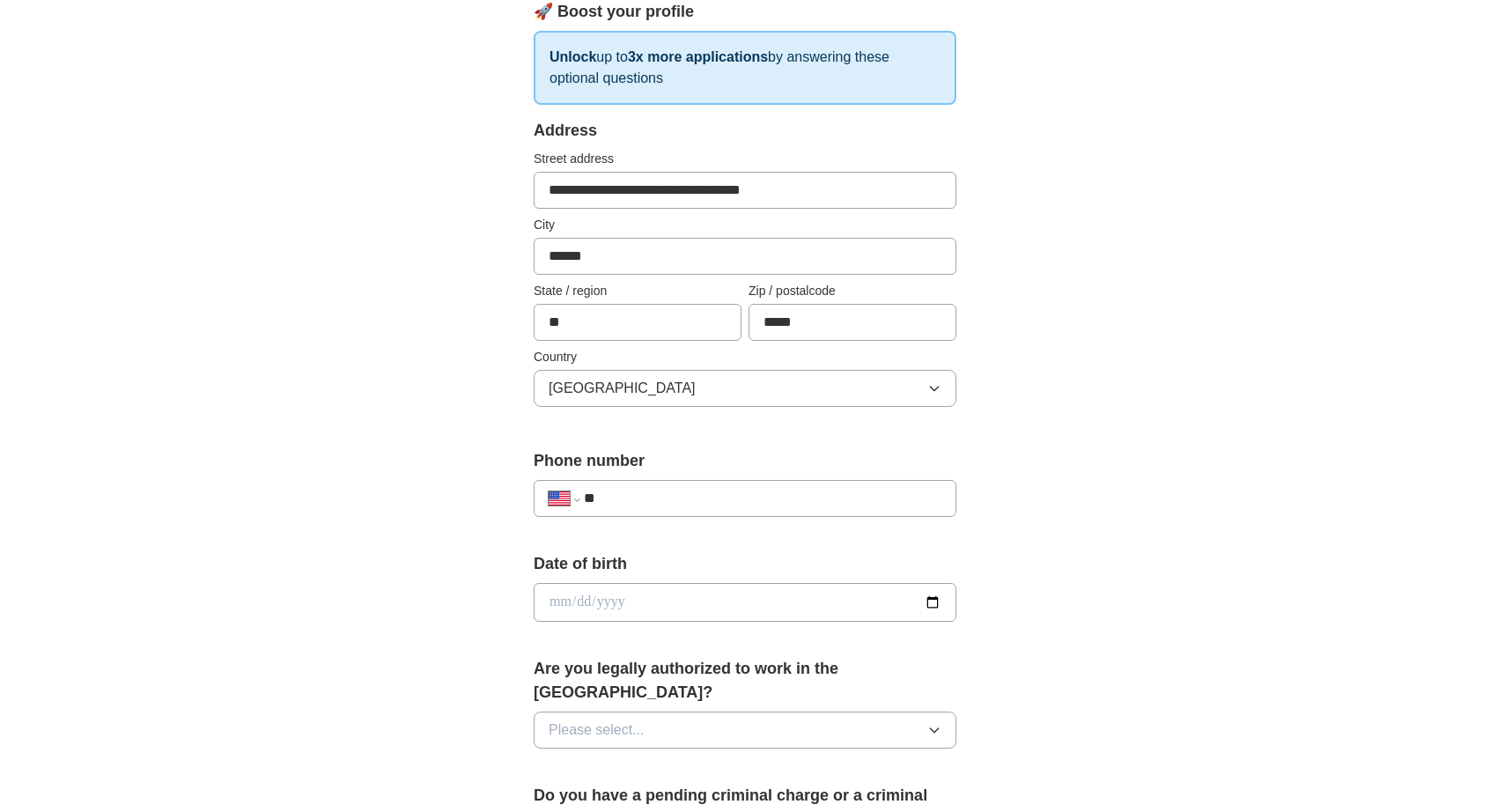
type input "**********"
click at [726, 505] on input "**" at bounding box center [762, 497] width 357 height 21
type input "**********"
click at [663, 601] on input "date" at bounding box center [745, 602] width 423 height 39
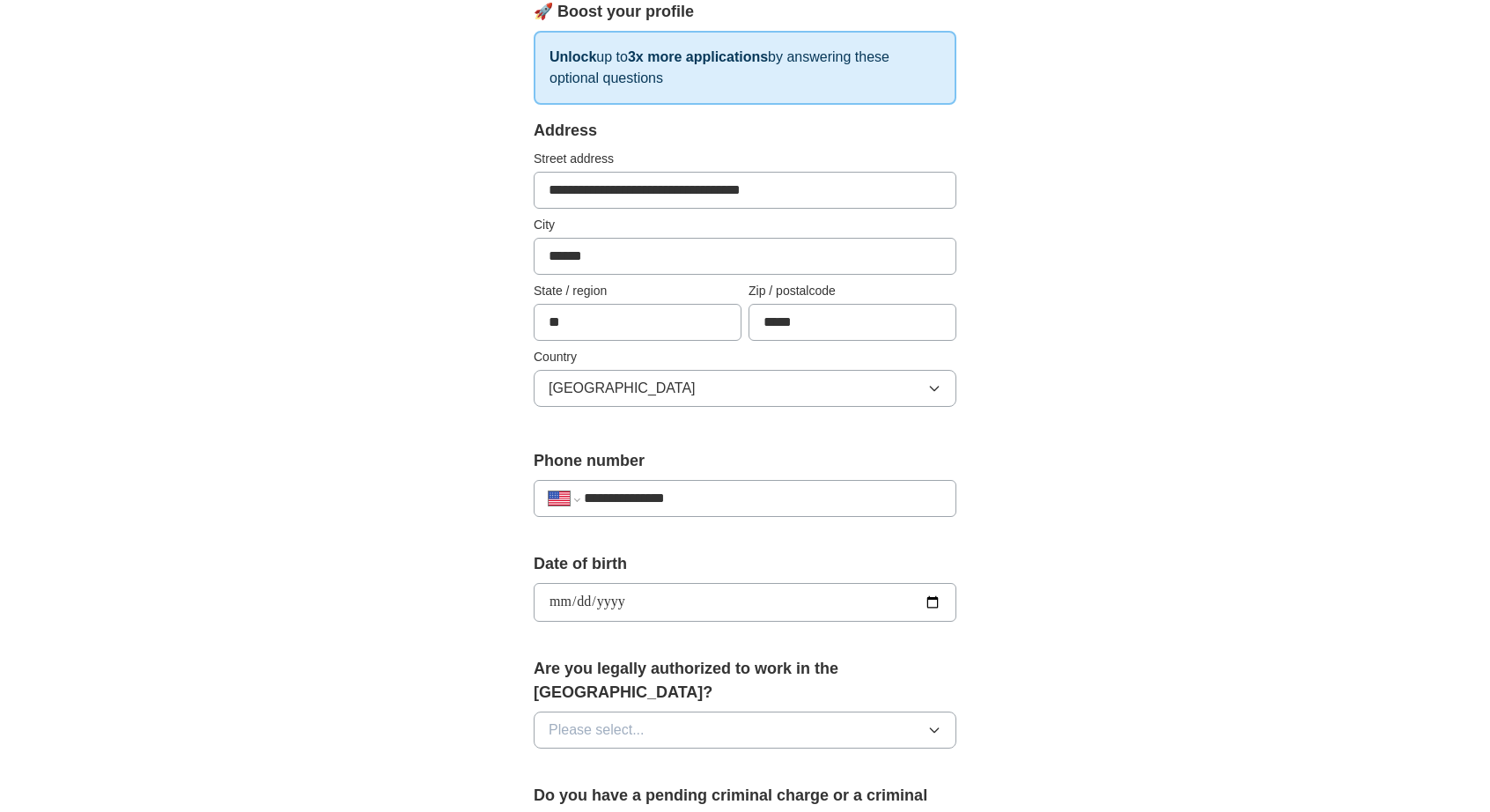
type input "**********"
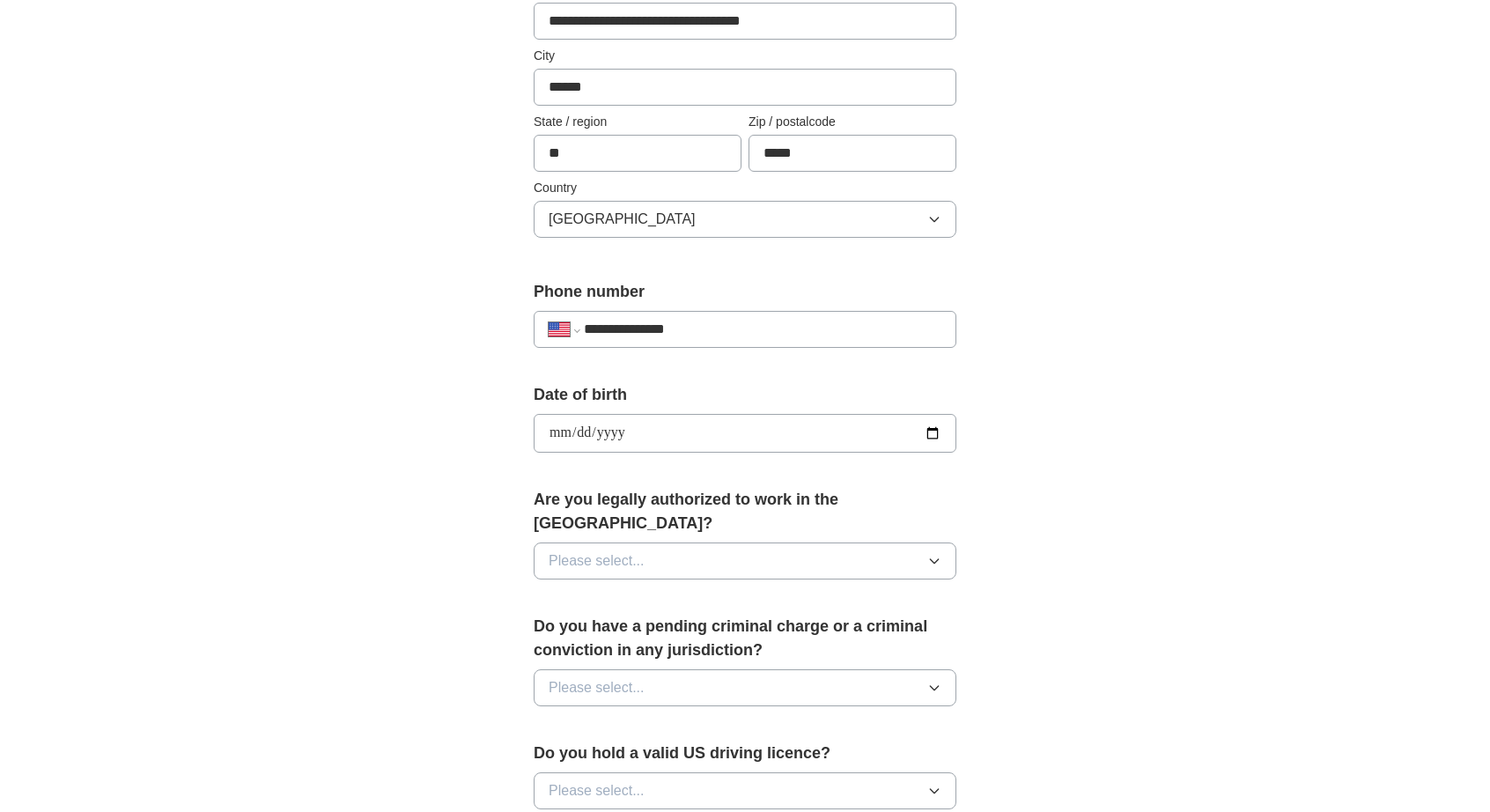
scroll to position [440, 0]
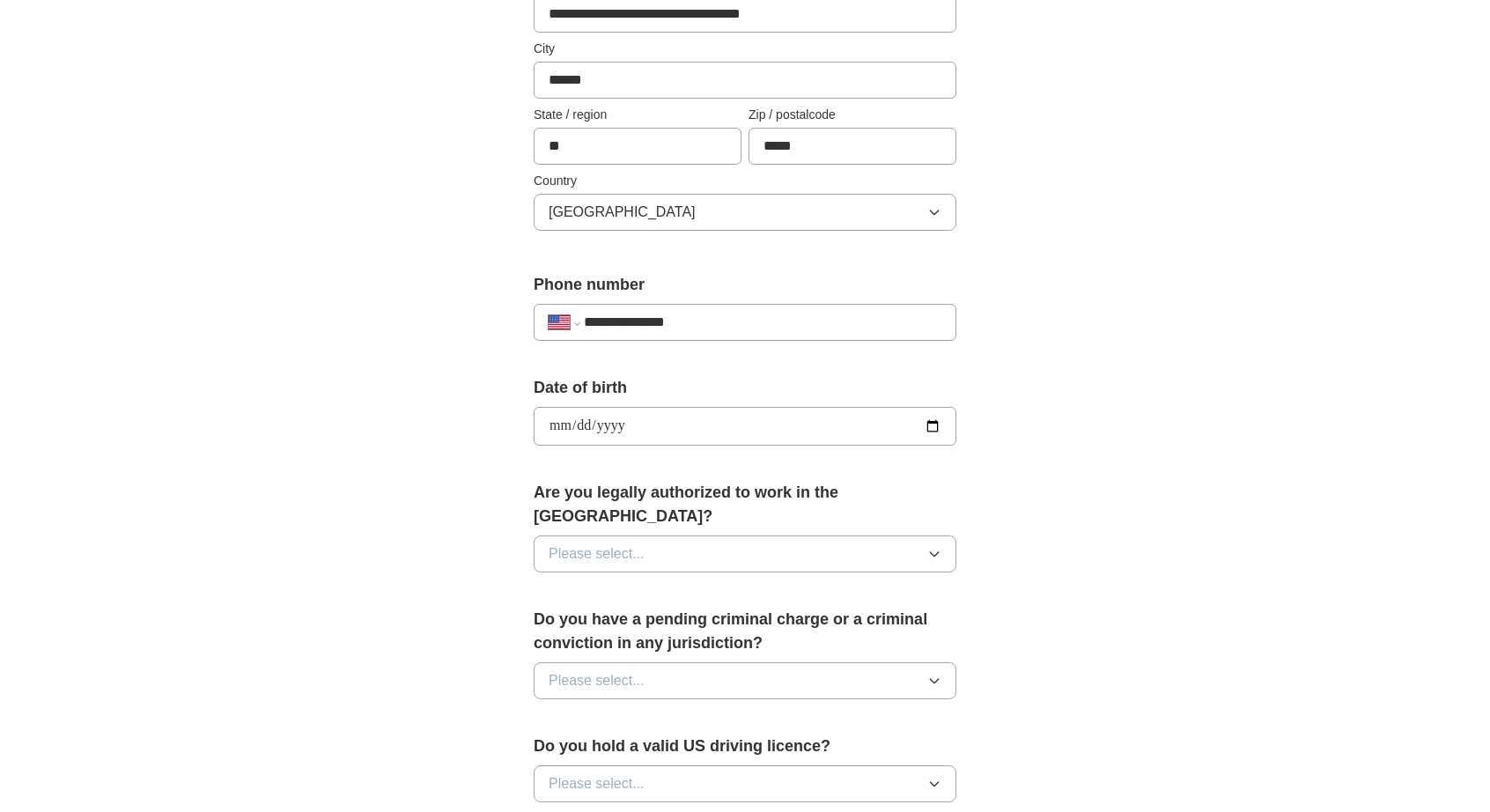
click at [1062, 492] on div "**********" at bounding box center [744, 415] width 1127 height 1603
click at [946, 542] on button "Please select..." at bounding box center [745, 554] width 423 height 37
click at [658, 584] on div "Yes" at bounding box center [745, 594] width 393 height 21
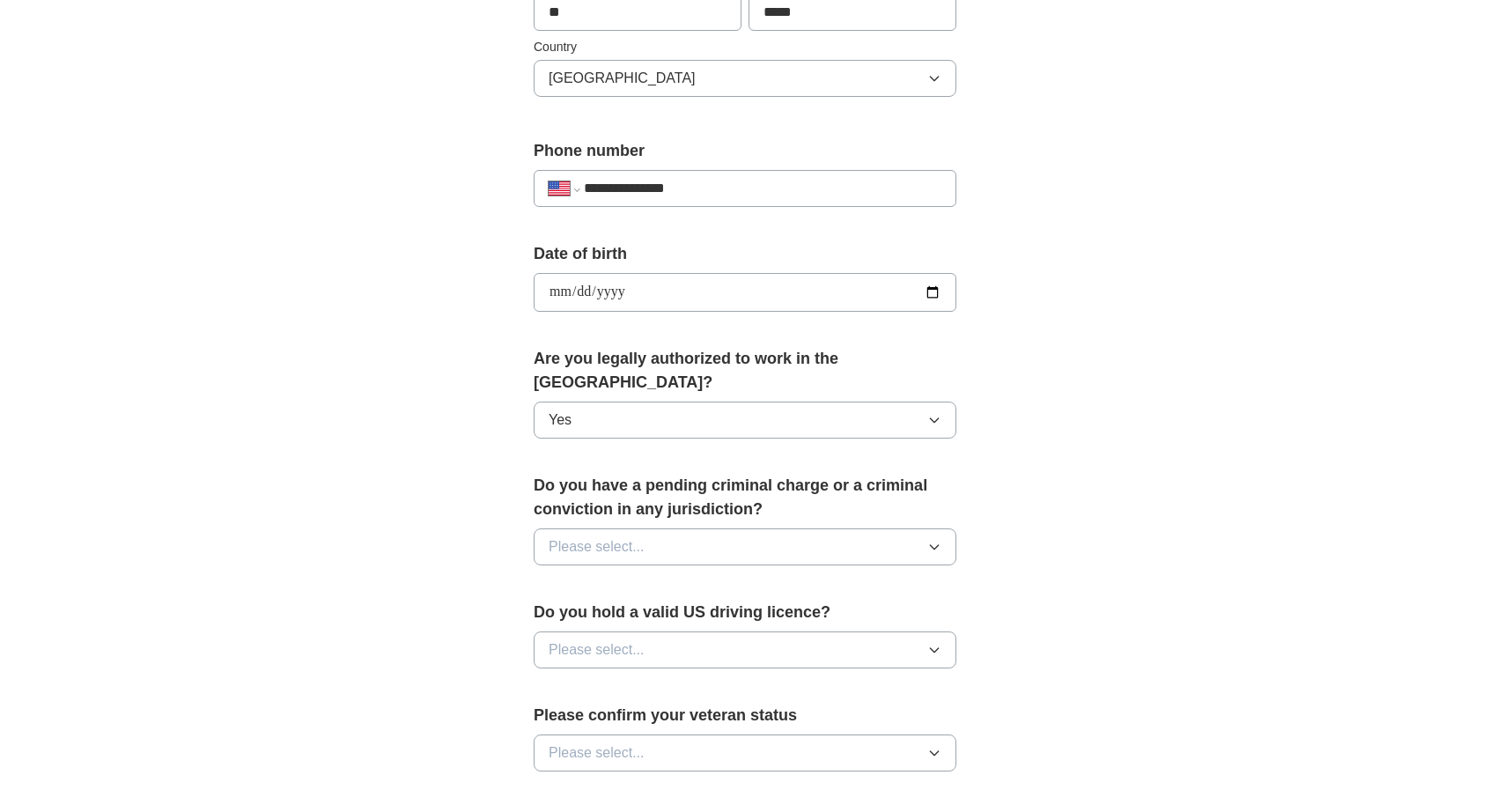
scroll to position [617, 0]
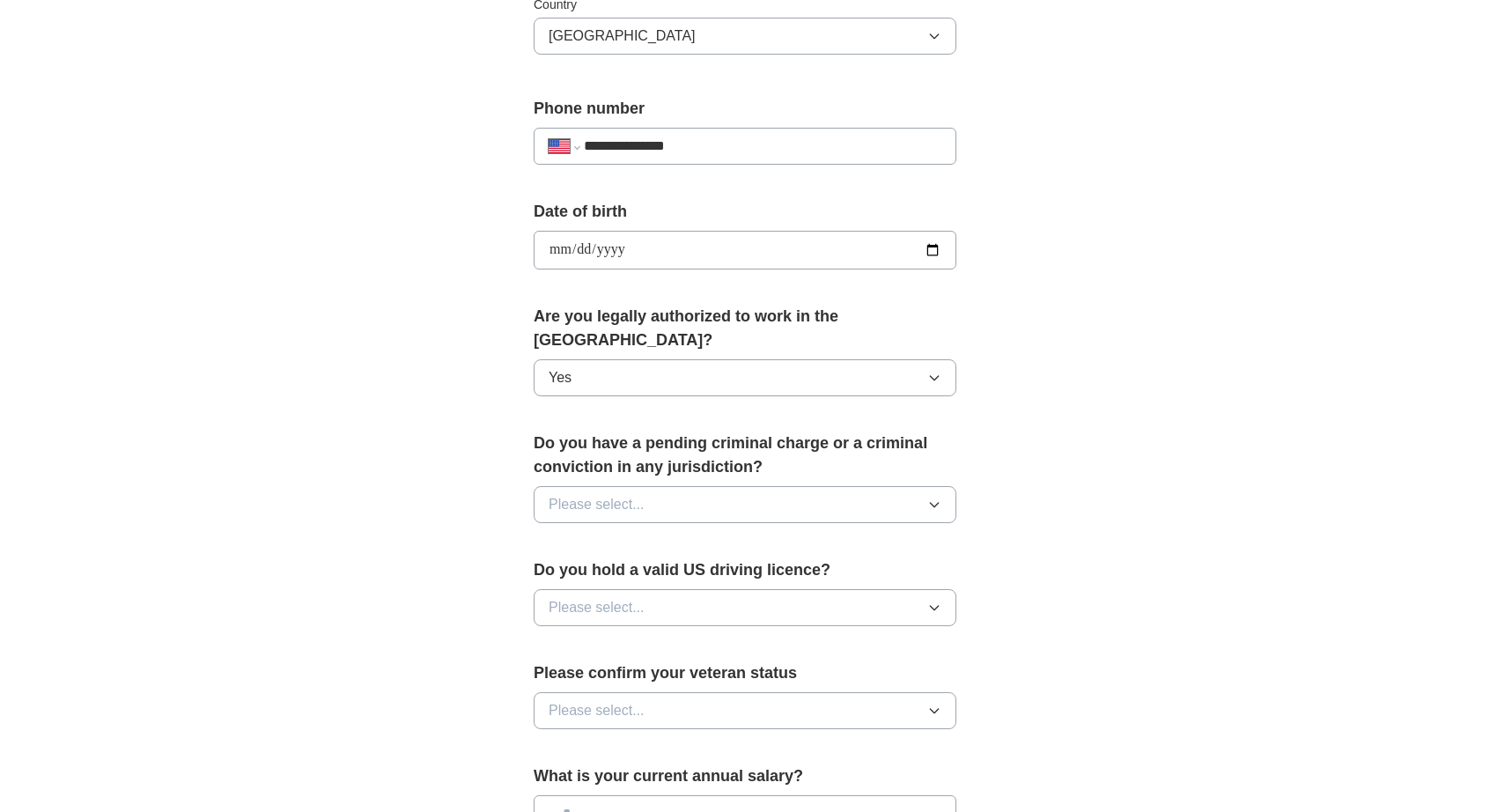
click at [925, 487] on button "Please select..." at bounding box center [745, 504] width 423 height 37
click at [621, 570] on div "No" at bounding box center [745, 580] width 393 height 21
click at [912, 589] on button "Please select..." at bounding box center [745, 607] width 423 height 37
click at [621, 637] on div "Yes" at bounding box center [745, 647] width 393 height 21
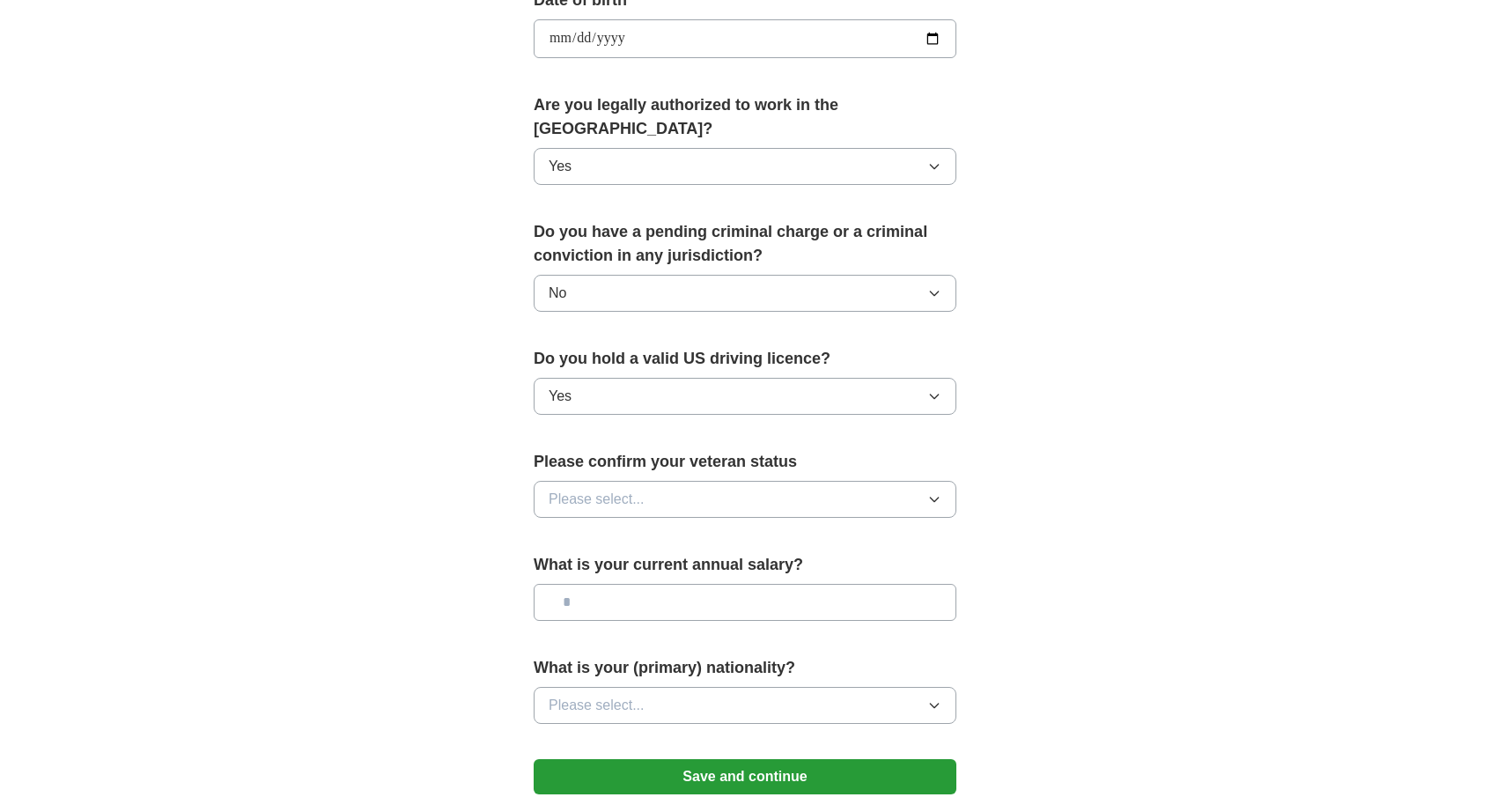
scroll to position [880, 0]
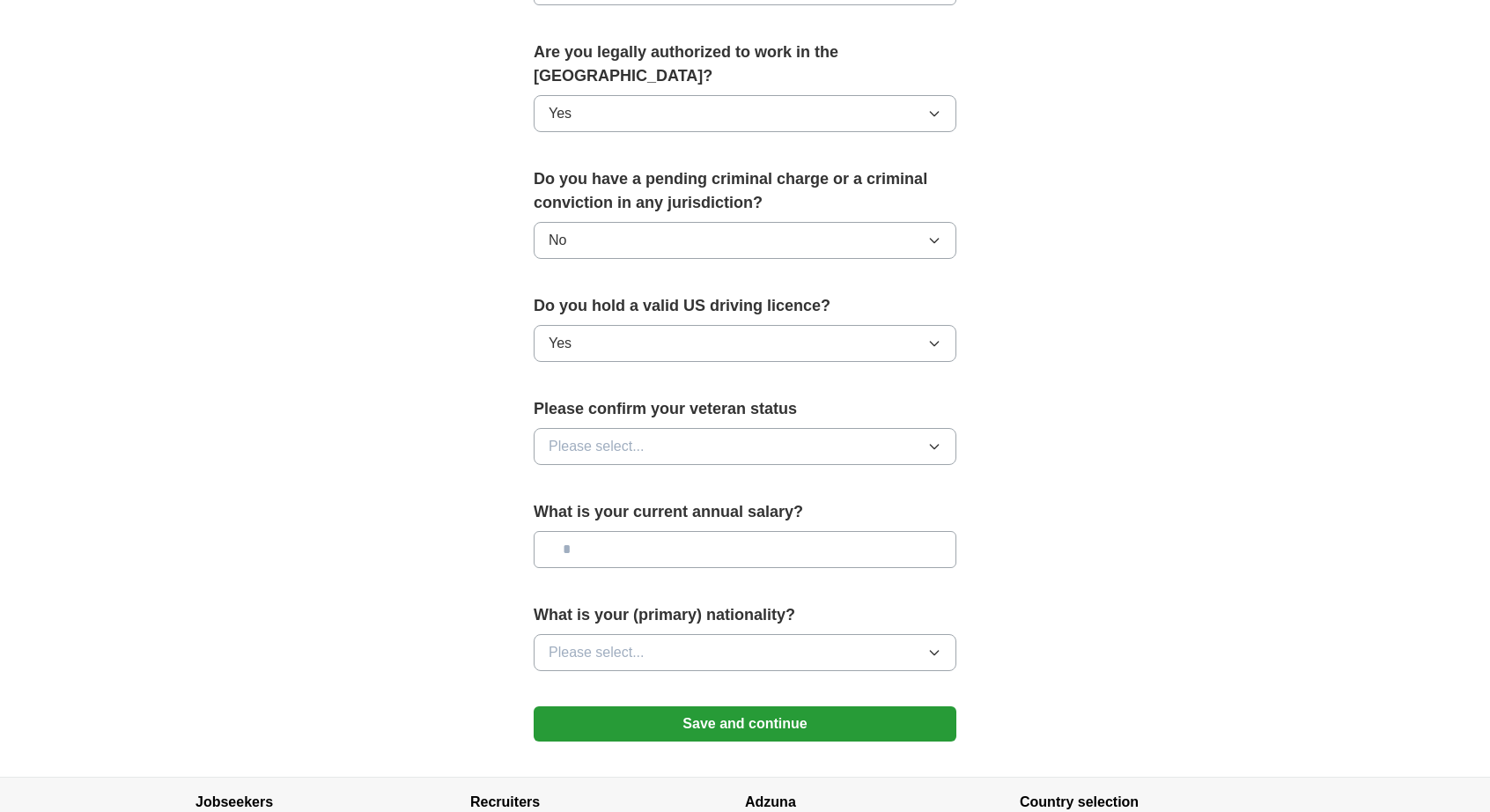
click at [762, 428] on button "Please select..." at bounding box center [745, 446] width 423 height 37
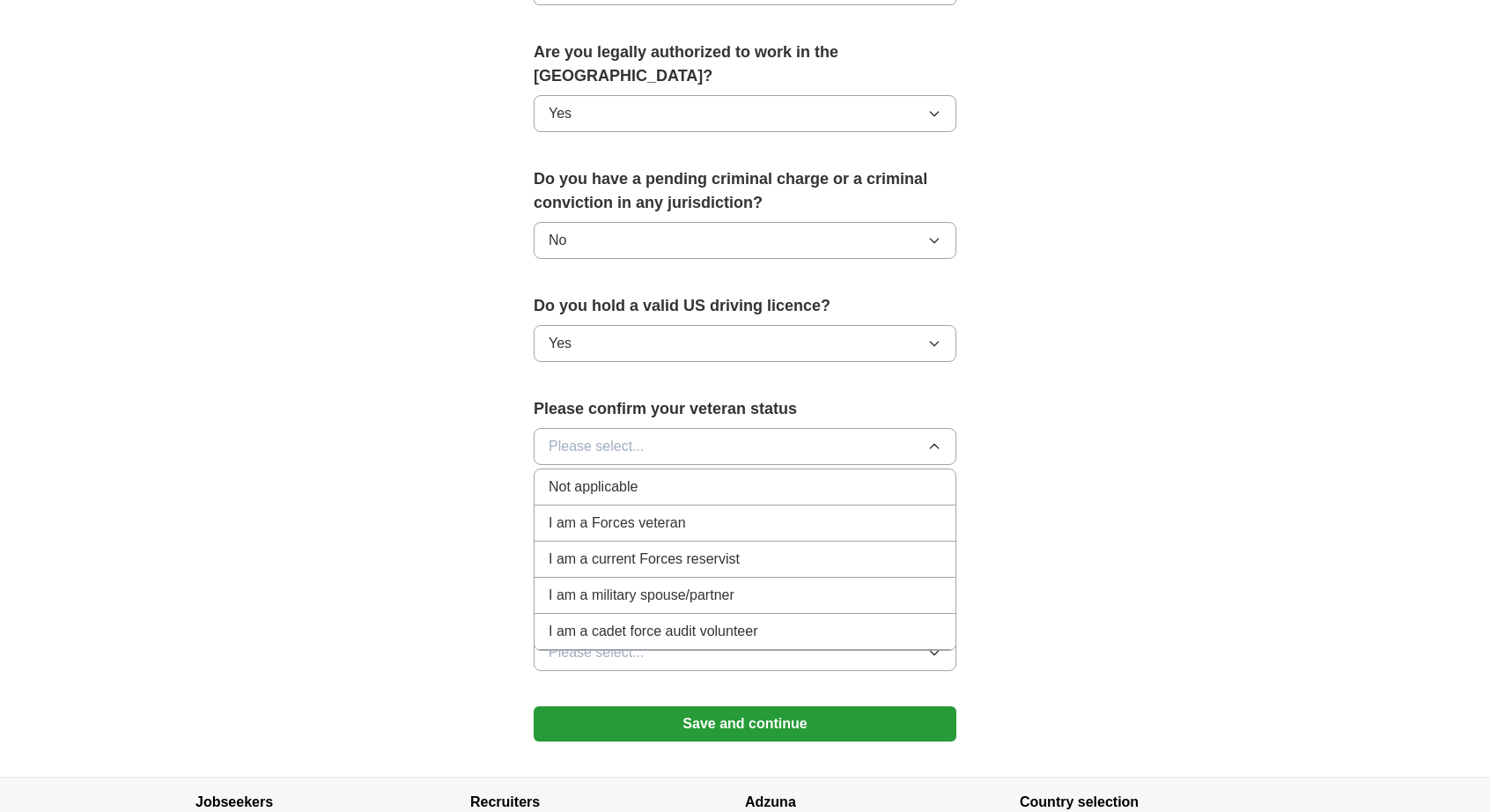
click at [647, 476] on div "Not applicable" at bounding box center [745, 486] width 393 height 21
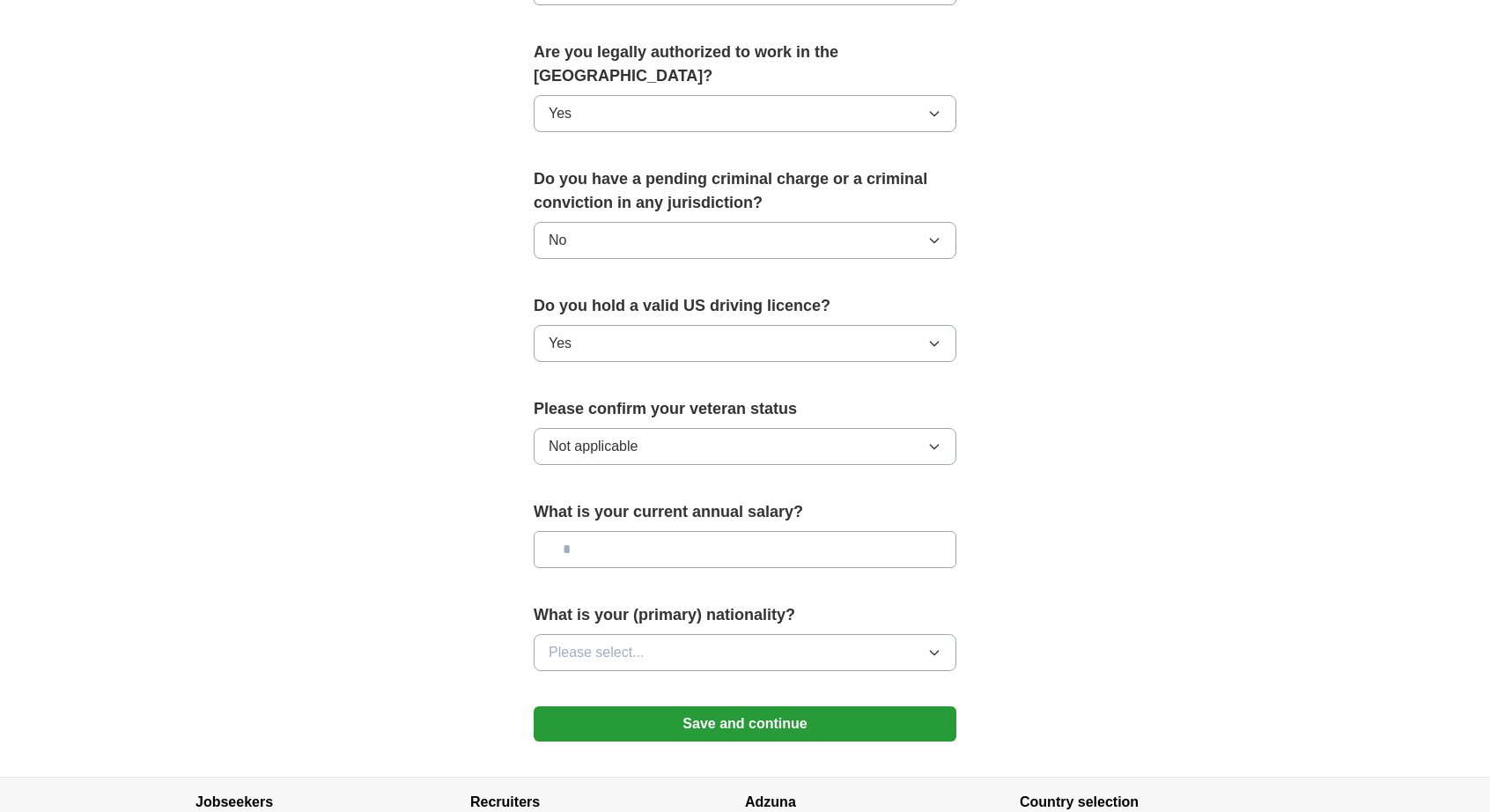
click at [904, 531] on input "text" at bounding box center [745, 549] width 423 height 37
click at [939, 646] on icon "button" at bounding box center [933, 652] width 14 height 14
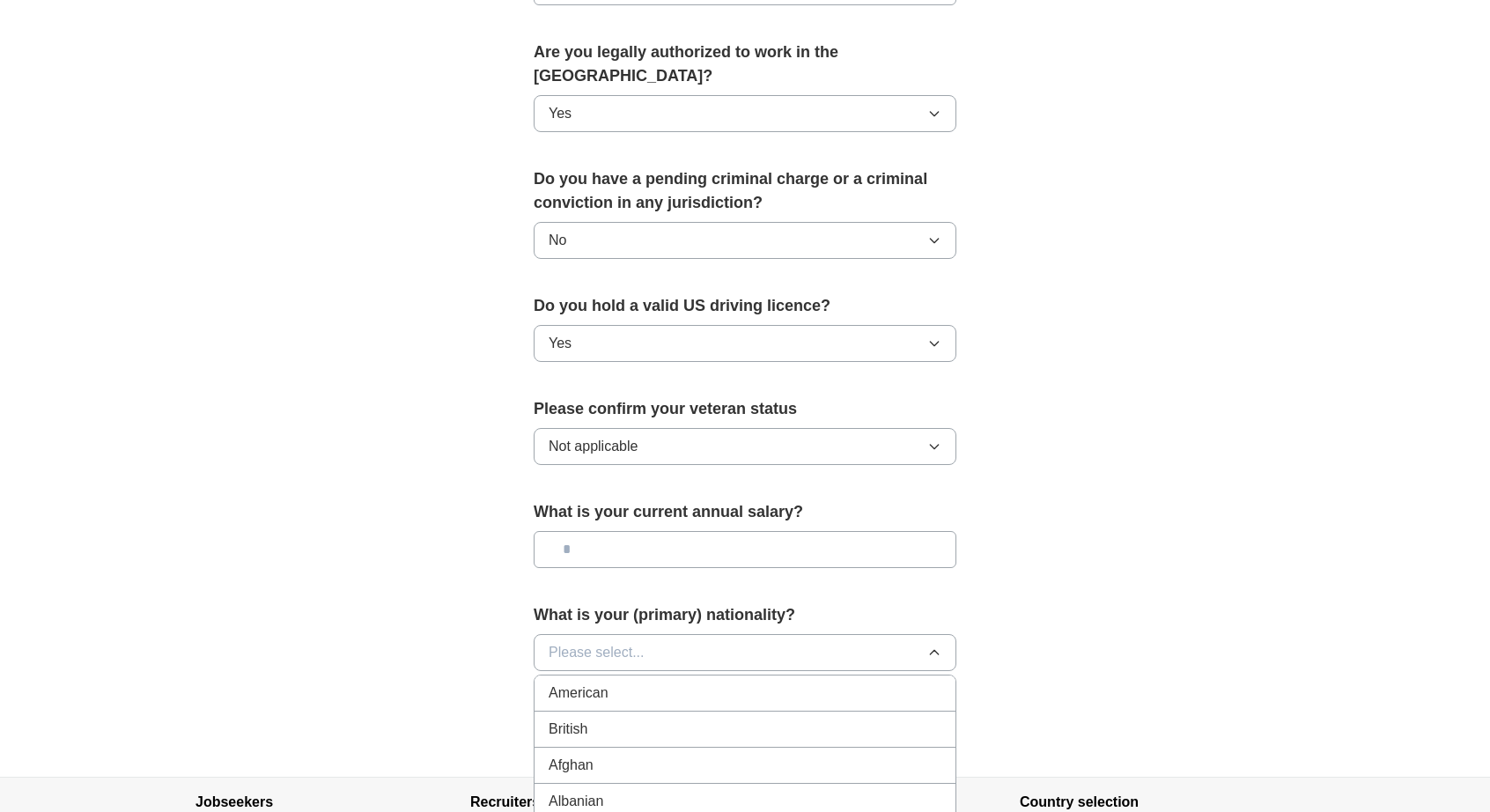
click at [677, 682] on div "American" at bounding box center [745, 692] width 393 height 21
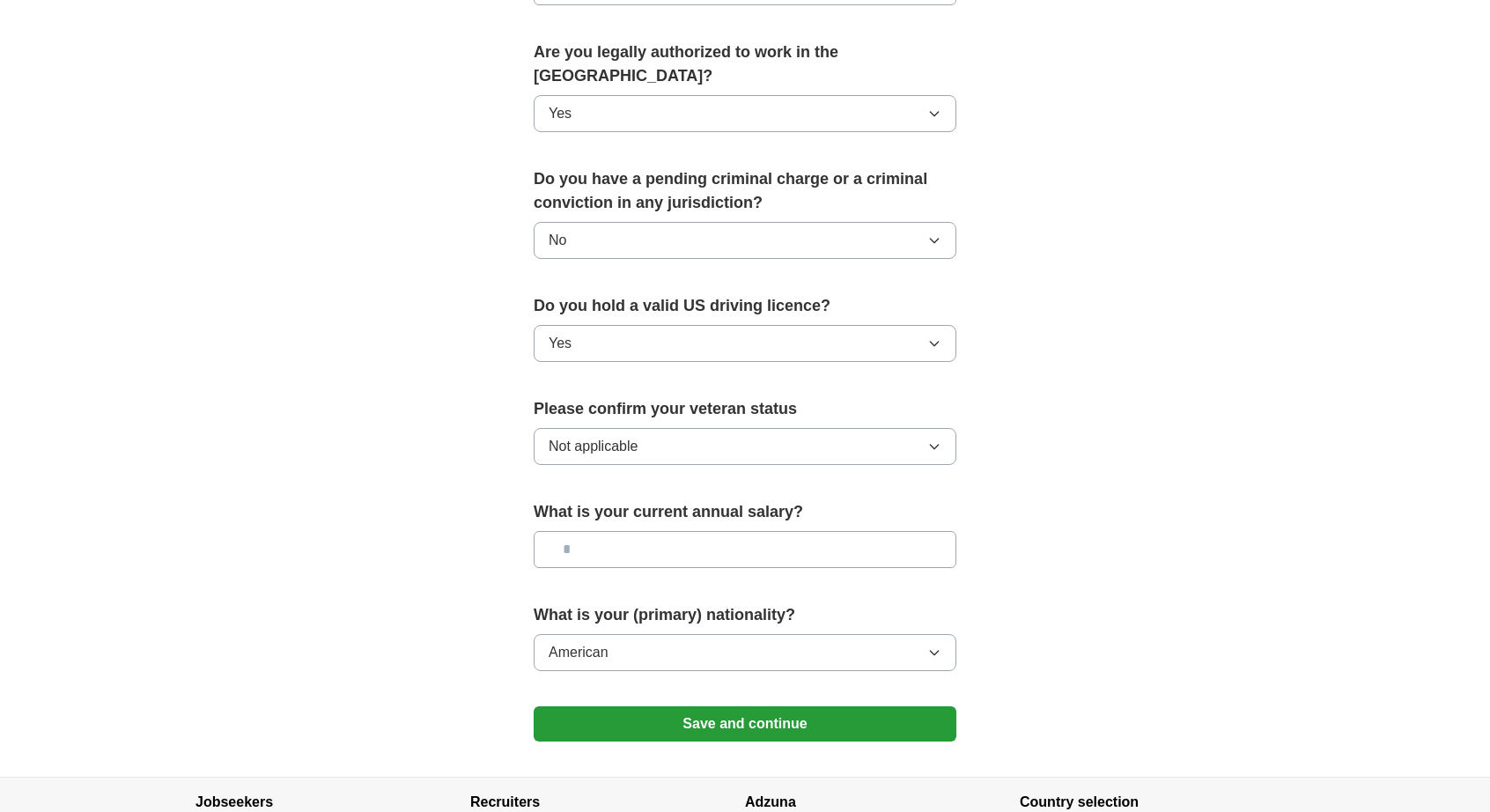
click at [681, 531] on input "text" at bounding box center [745, 549] width 423 height 37
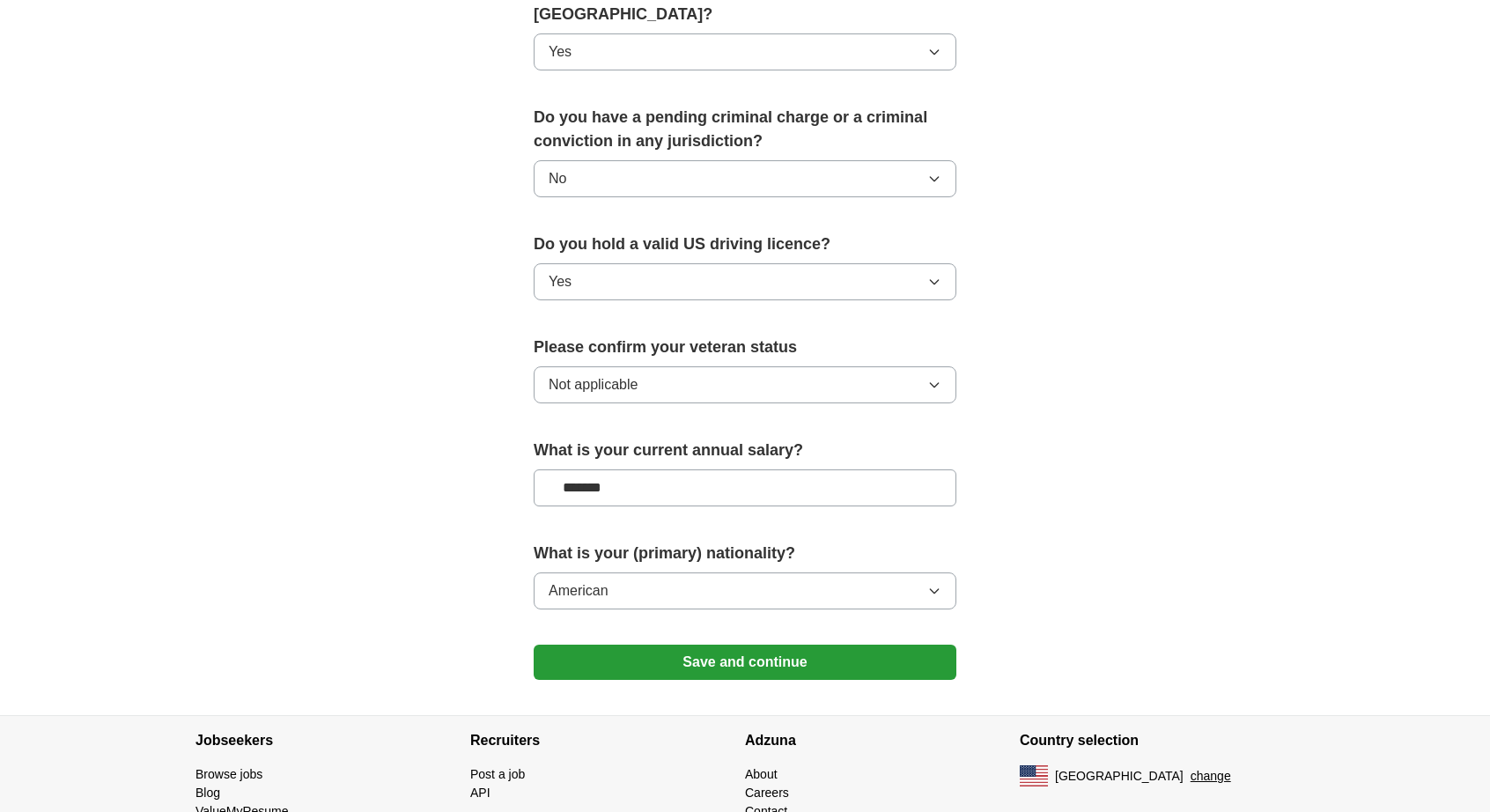
scroll to position [991, 0]
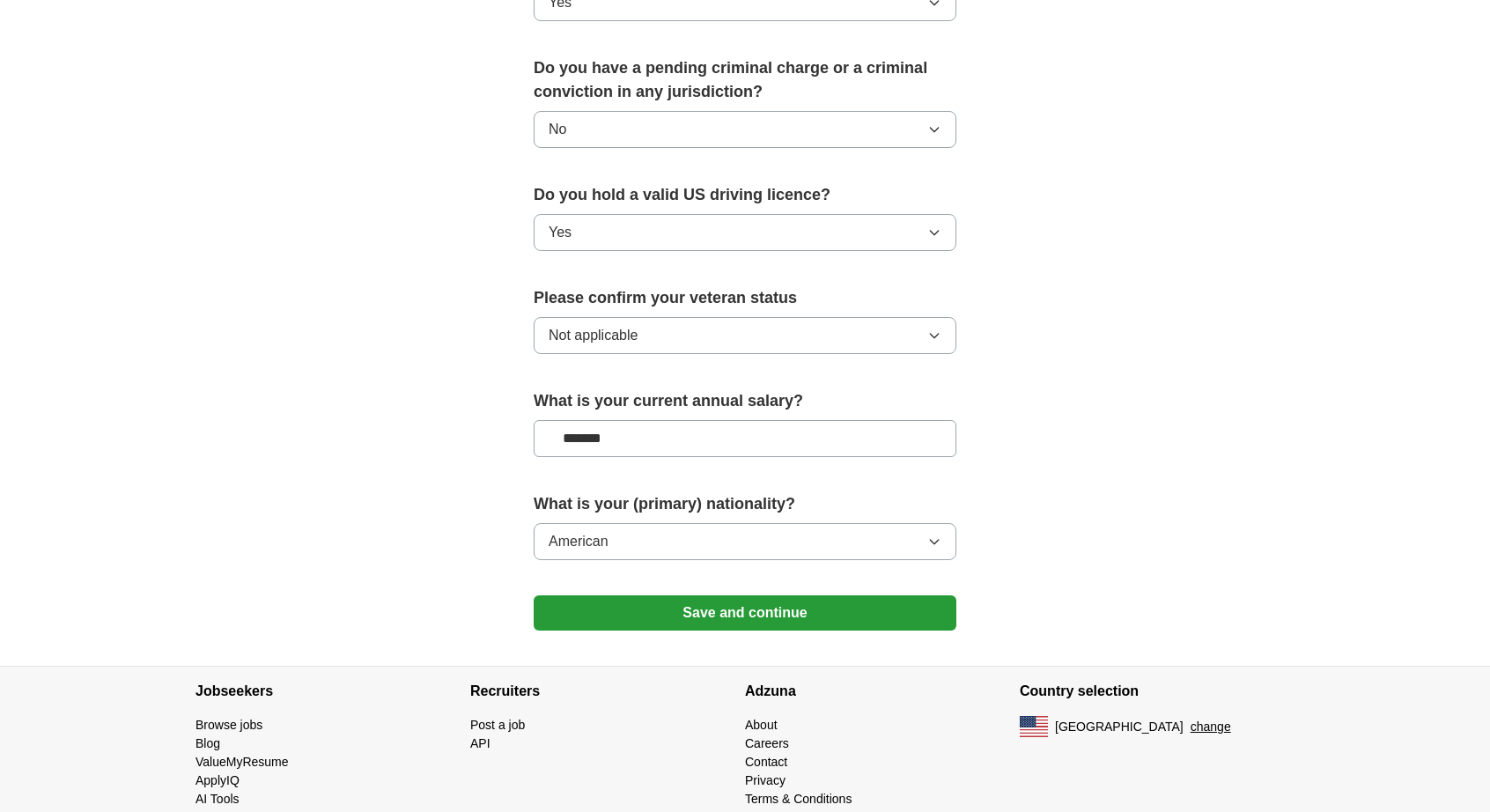
type input "*******"
click at [841, 595] on button "Save and continue" at bounding box center [745, 612] width 423 height 35
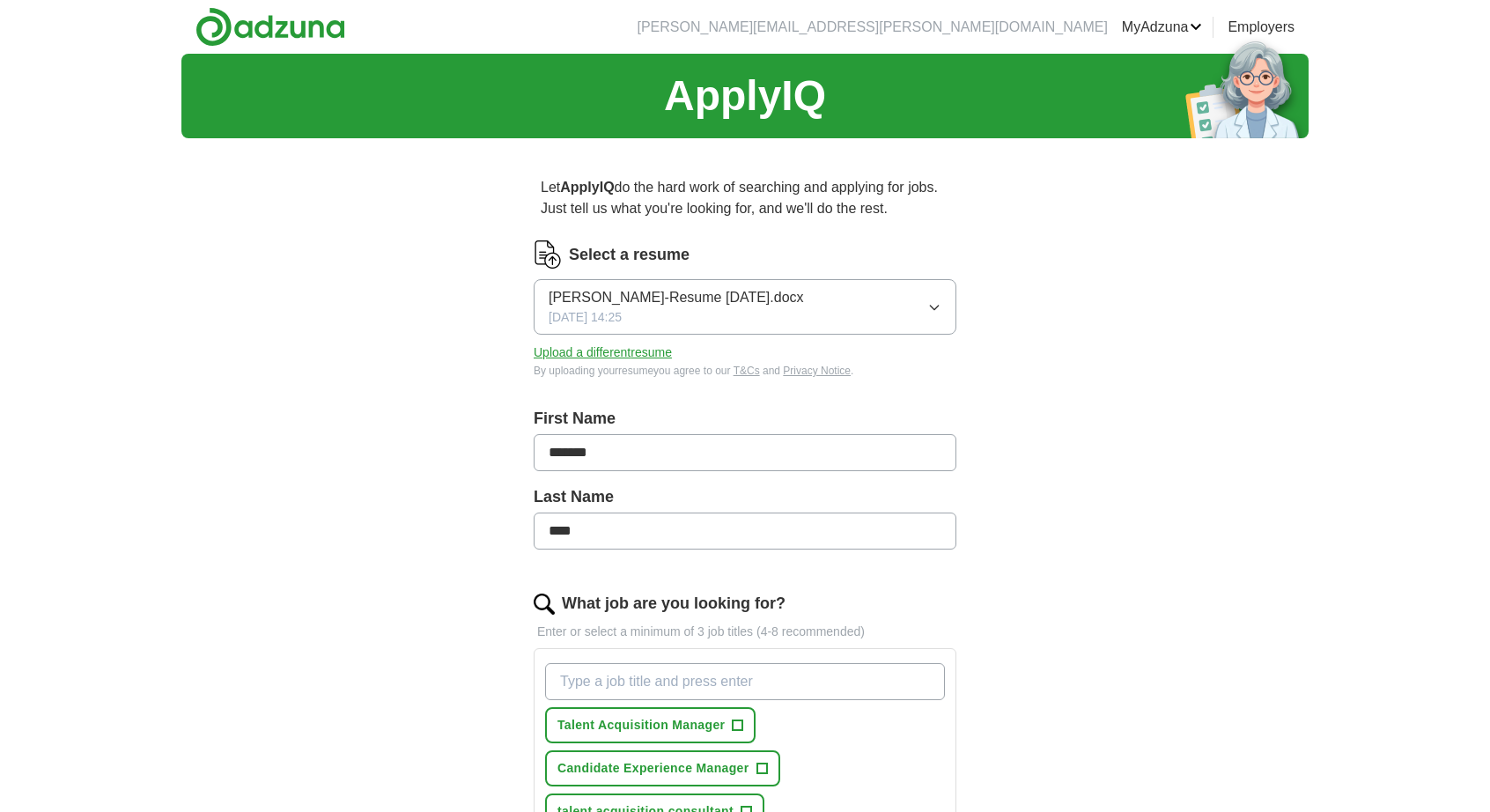
scroll to position [827, 0]
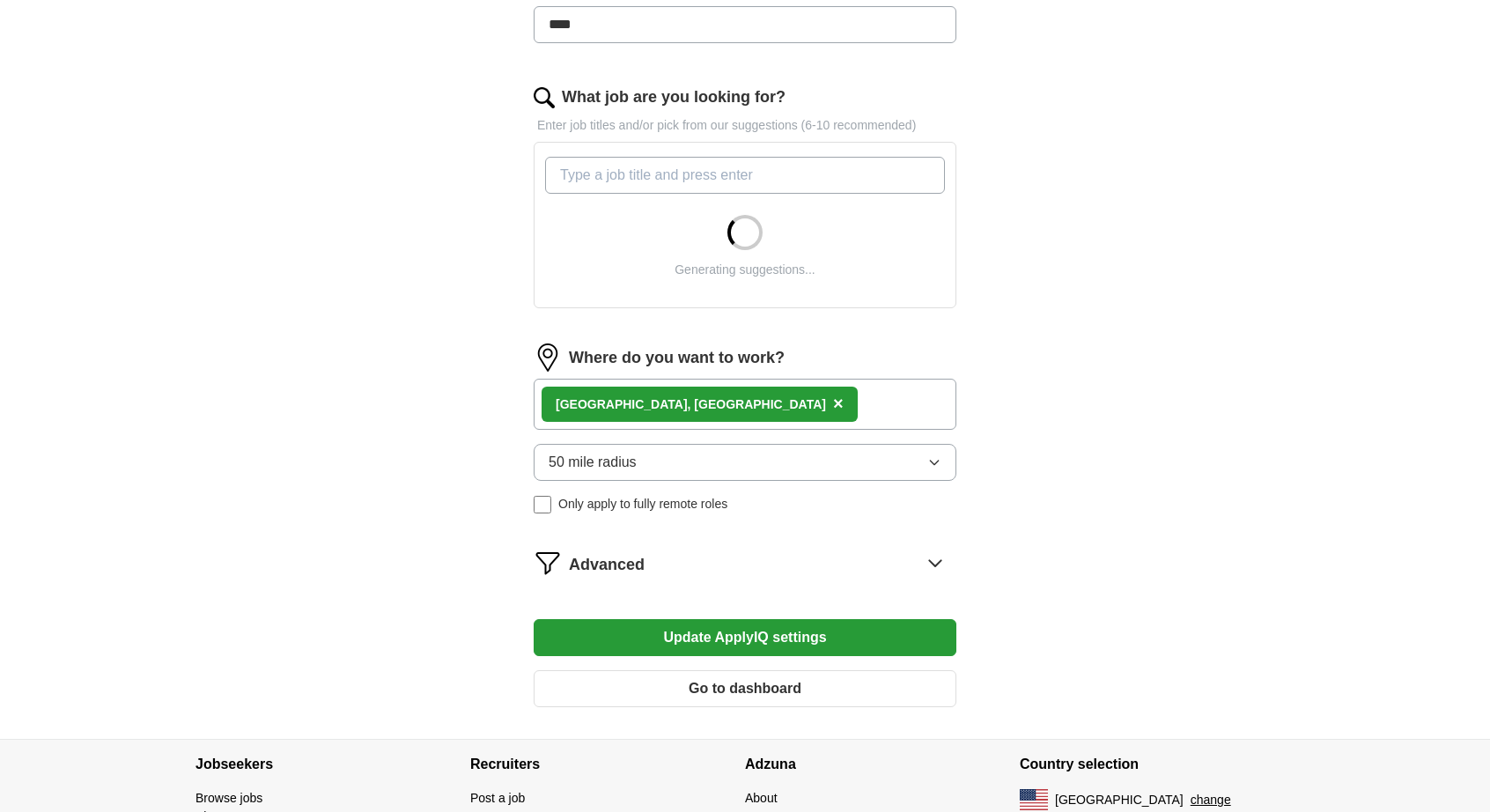
scroll to position [342, 0]
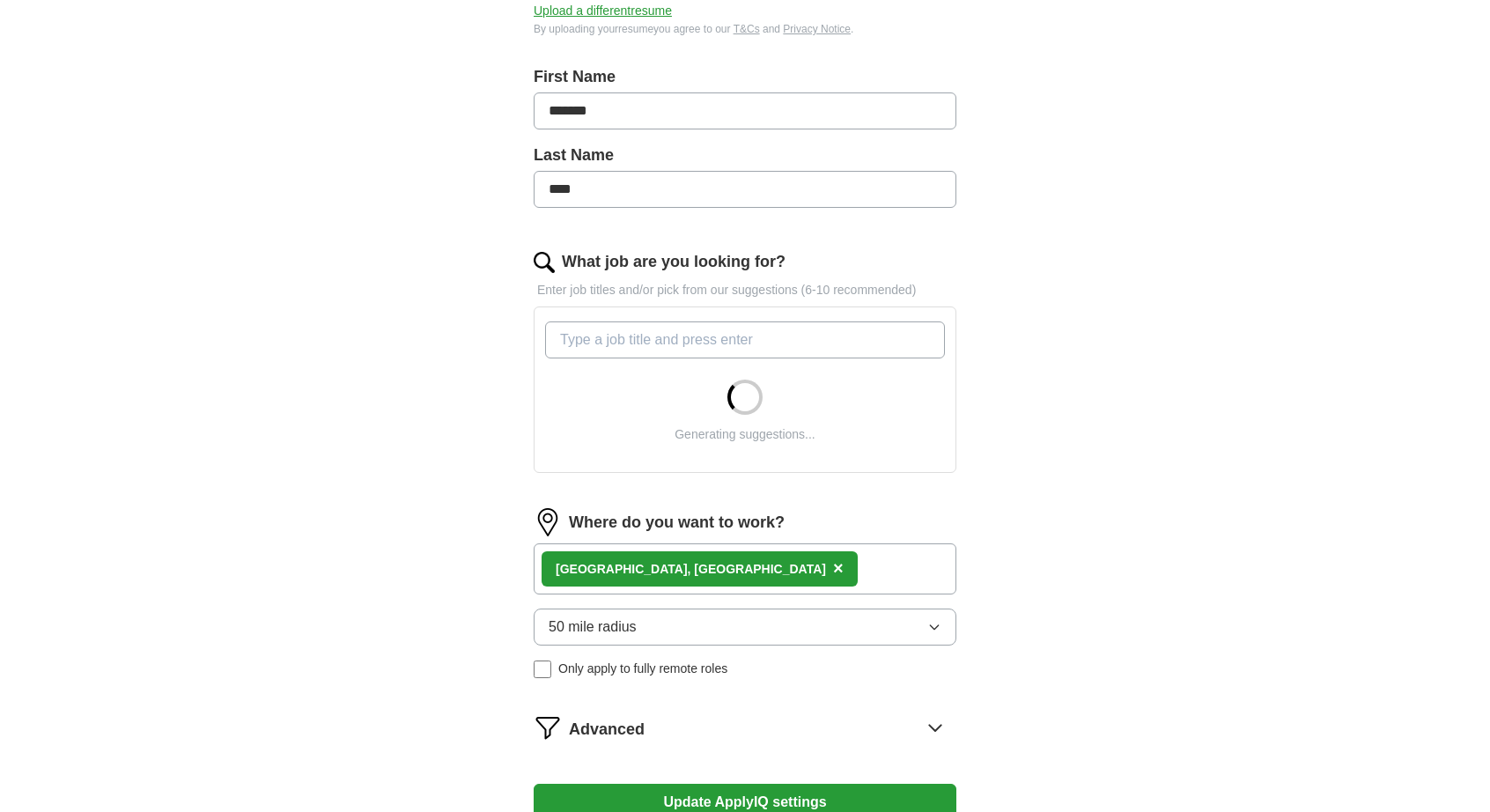
click at [659, 332] on input "What job are you looking for?" at bounding box center [745, 339] width 400 height 37
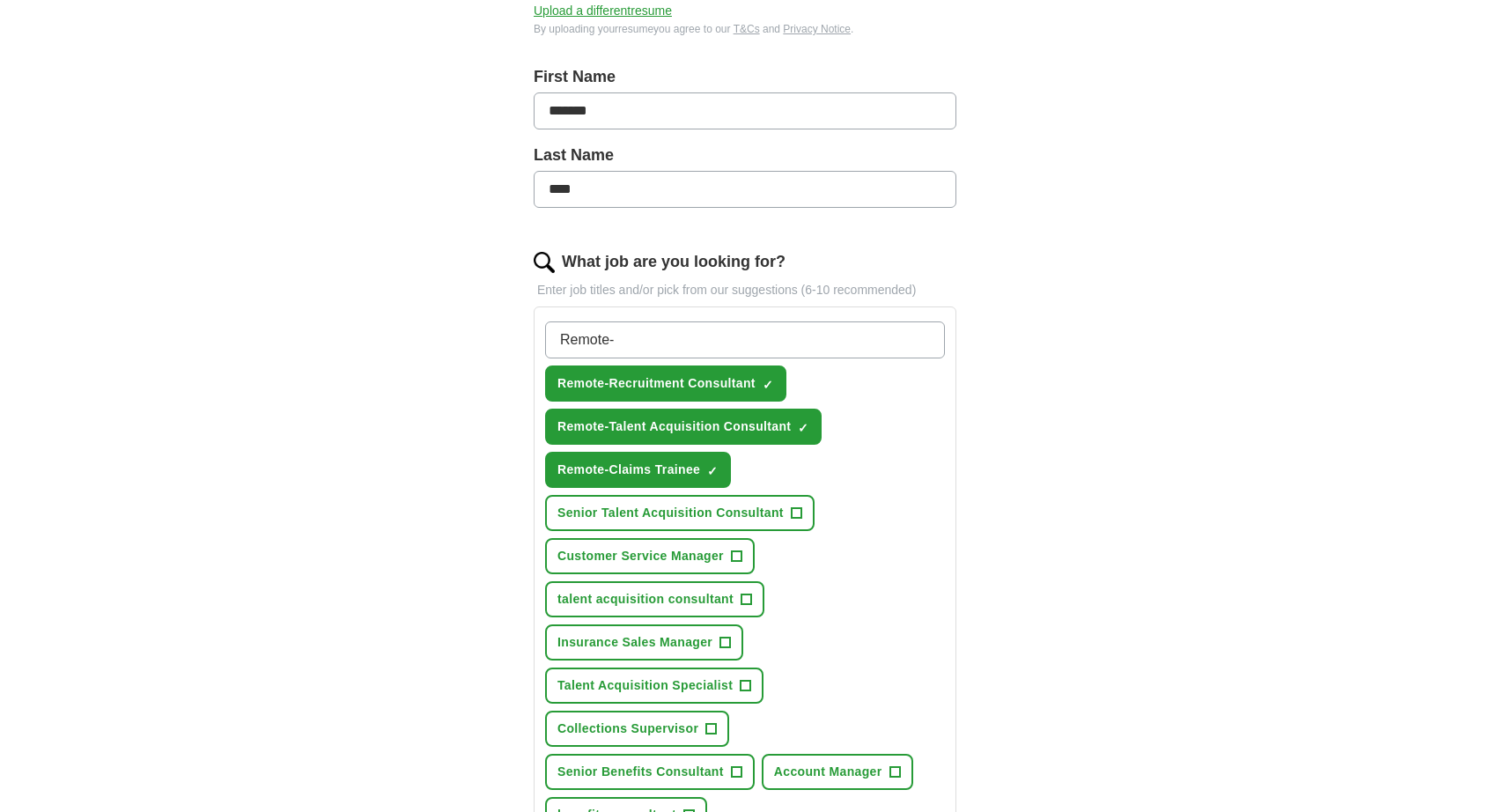
type input "Remote-"
click at [582, 471] on span "Remote-Claims Trainee" at bounding box center [629, 469] width 143 height 18
click at [711, 469] on span "+" at bounding box center [713, 469] width 11 height 14
drag, startPoint x: 634, startPoint y: 328, endPoint x: 488, endPoint y: 315, distance: 146.6
click at [488, 315] on div "Let ApplyIQ do the hard work of searching and applying for jobs. Just tell us w…" at bounding box center [745, 556] width 564 height 1492
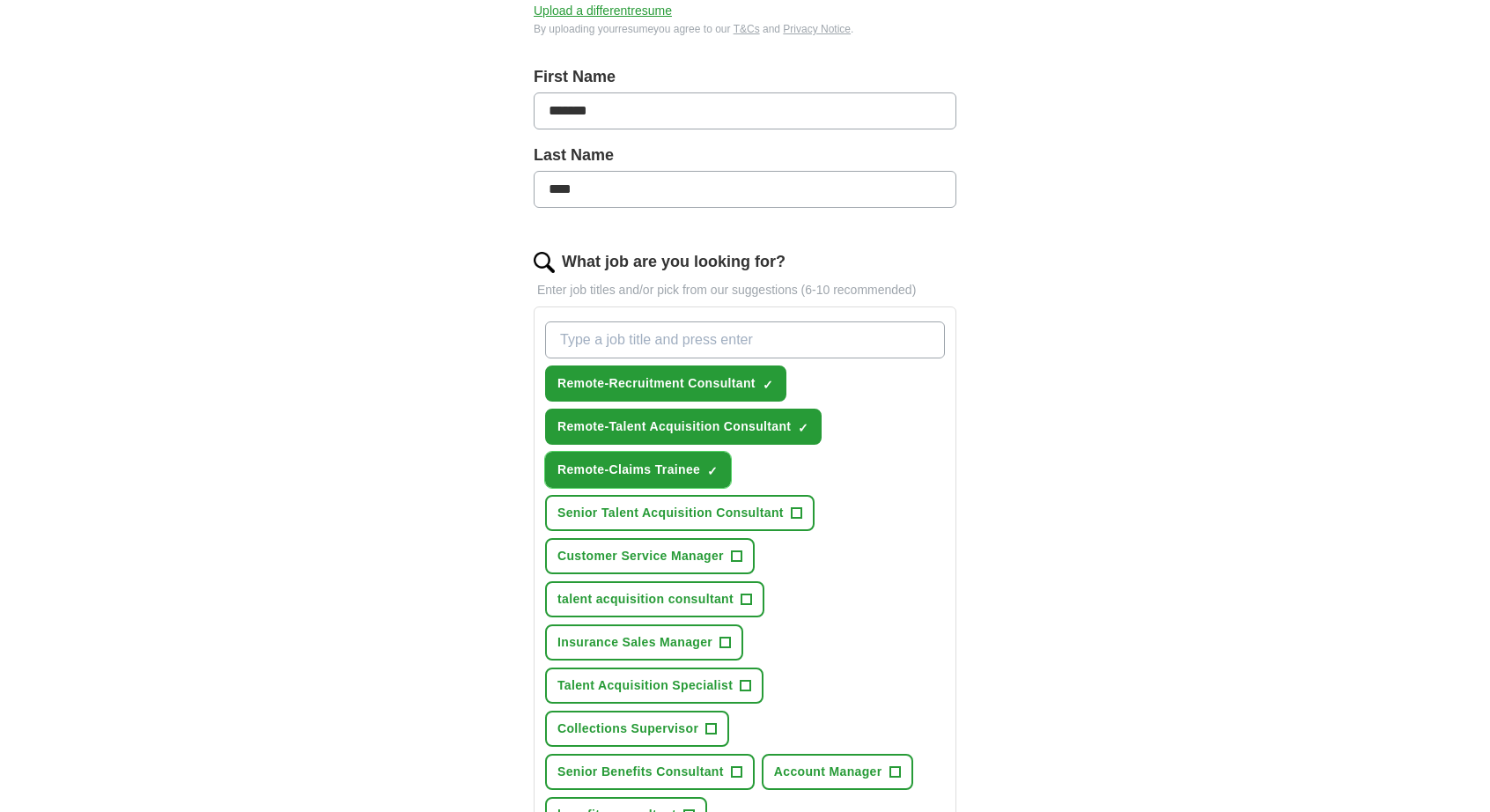
click at [632, 469] on span "Remote-Claims Trainee" at bounding box center [629, 469] width 143 height 18
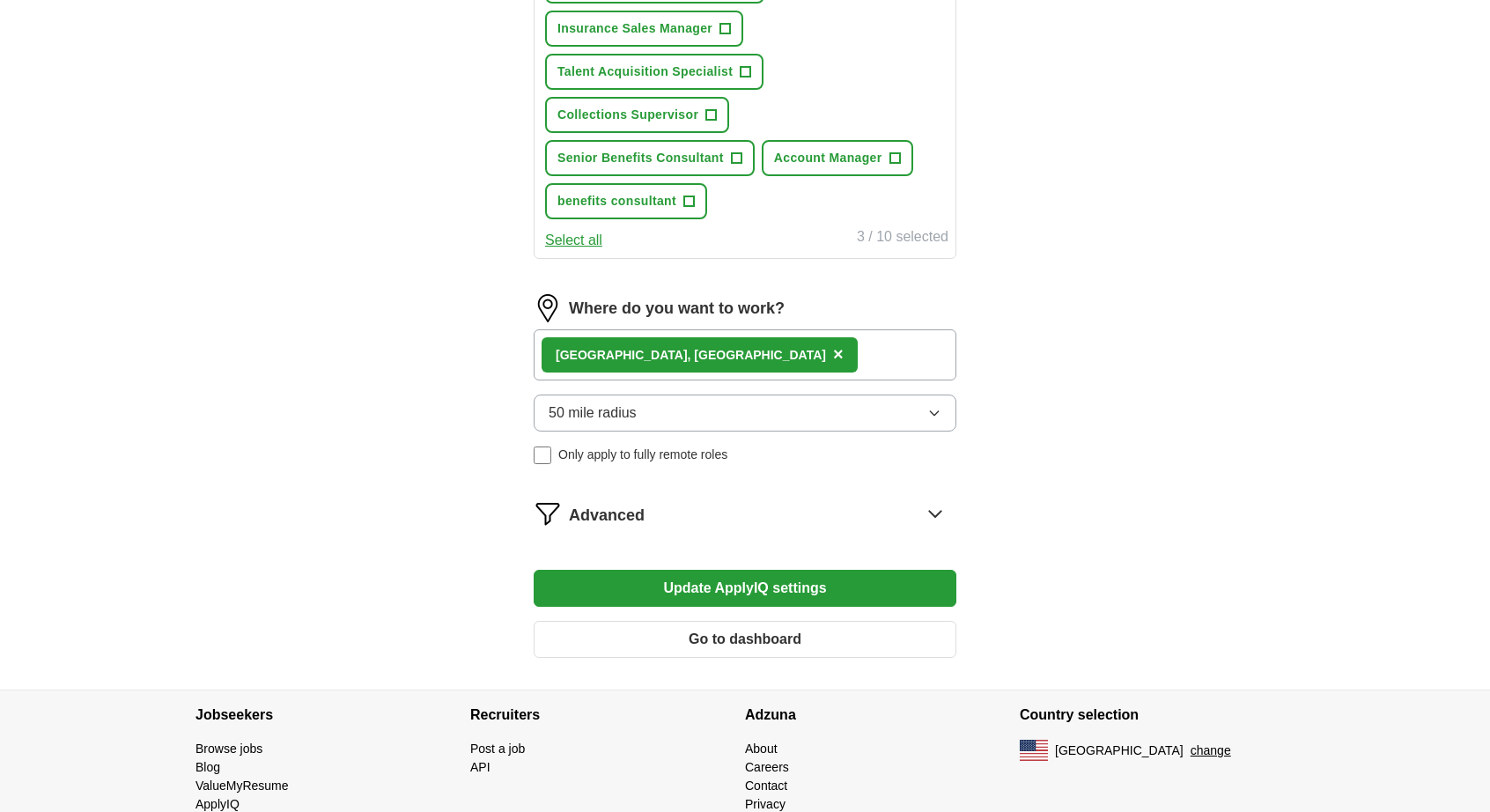
scroll to position [957, 0]
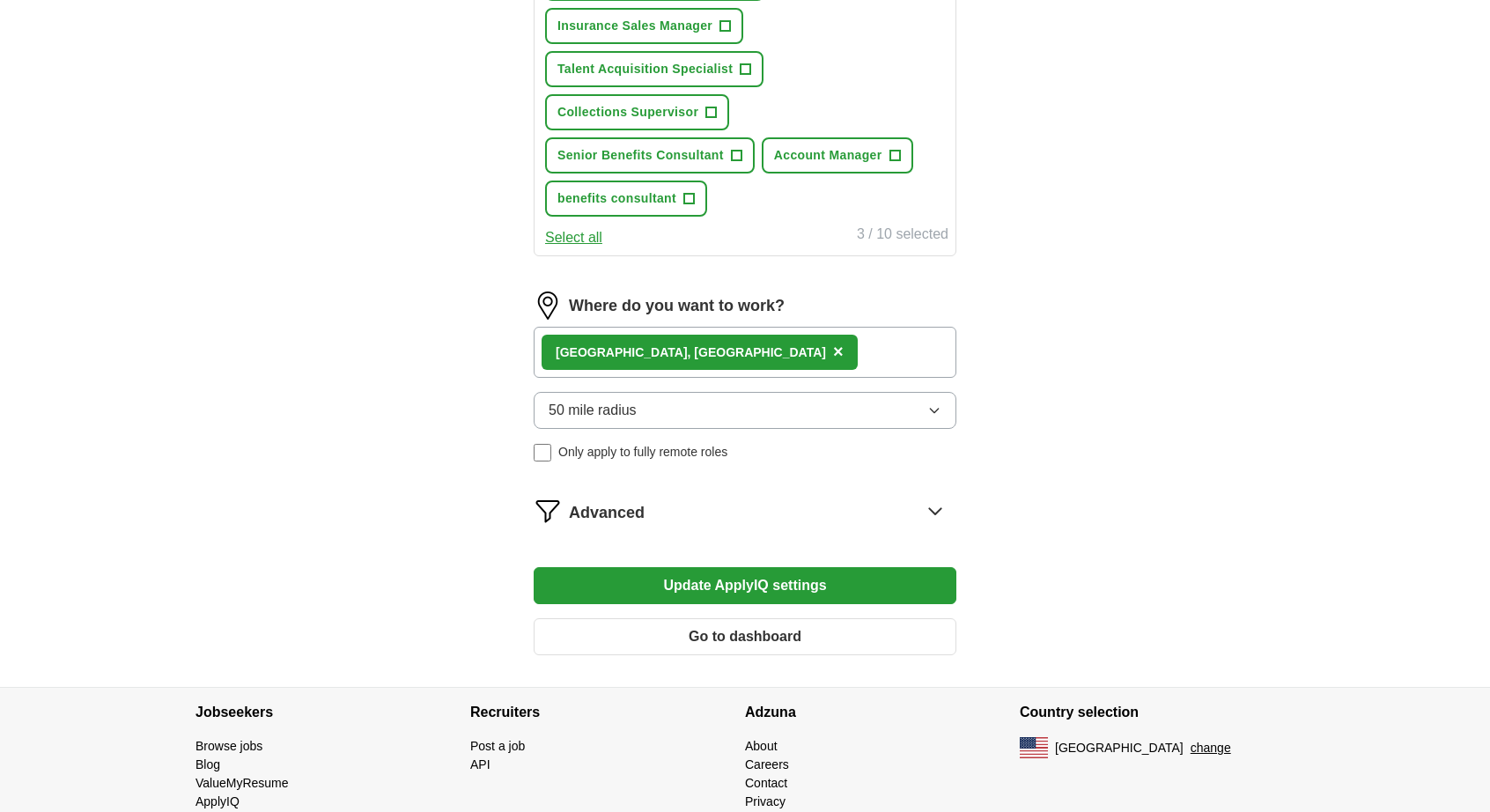
click at [858, 589] on button "Update ApplyIQ settings" at bounding box center [745, 585] width 423 height 37
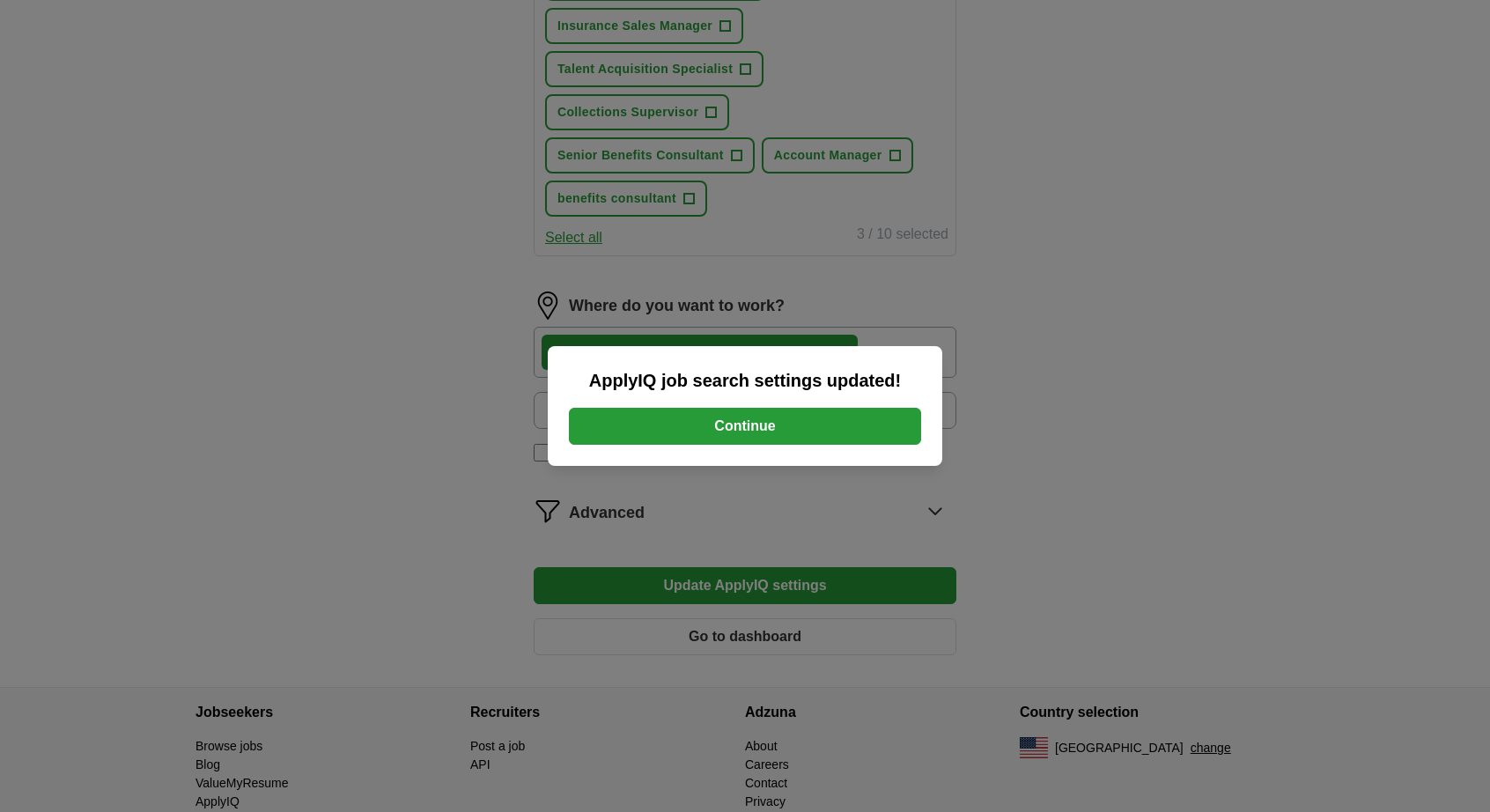
click at [760, 423] on button "Continue" at bounding box center [744, 426] width 352 height 37
